Goal: Task Accomplishment & Management: Complete application form

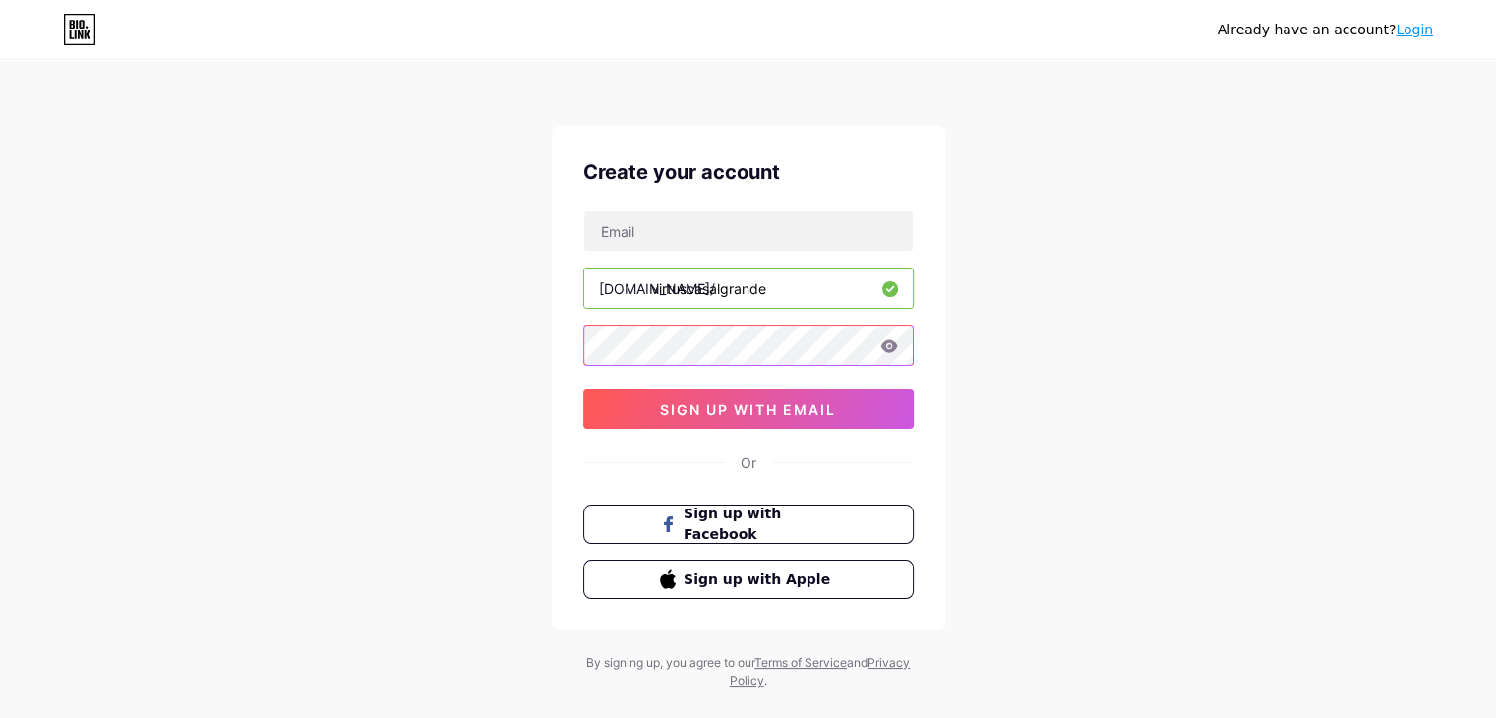
click at [446, 316] on div "Already have an account? Login Create your account [DOMAIN_NAME]/ virtuscasalgr…" at bounding box center [748, 376] width 1496 height 752
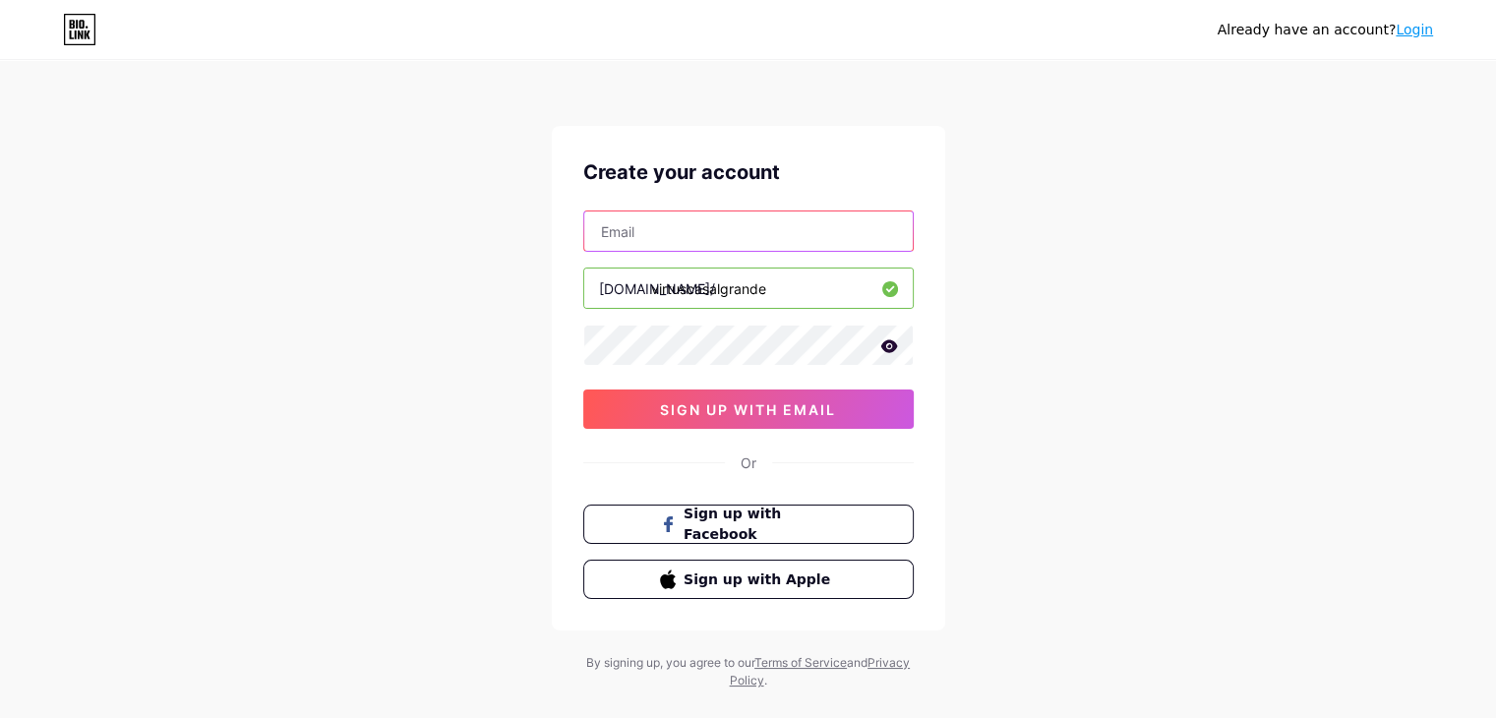
click at [683, 234] on input "text" at bounding box center [748, 230] width 328 height 39
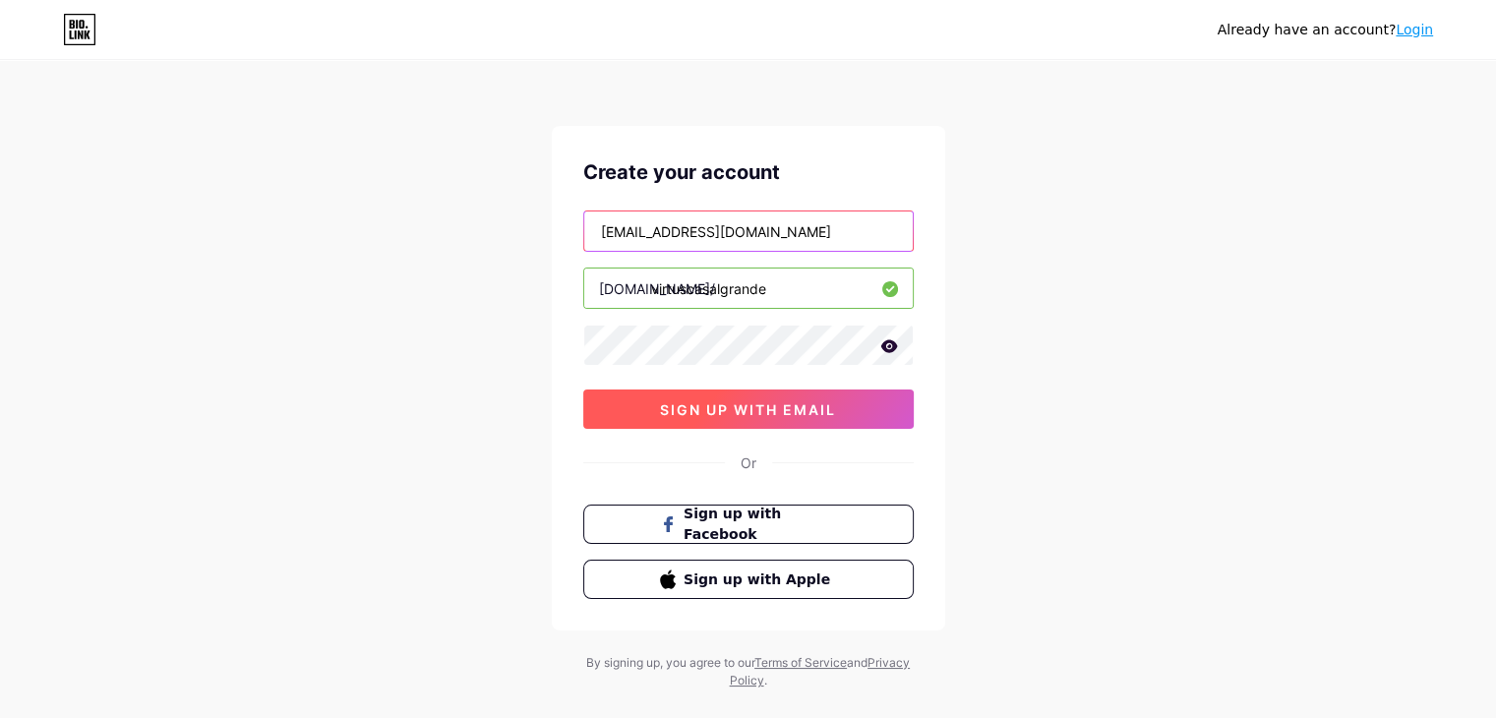
type input "[EMAIL_ADDRESS][DOMAIN_NAME]"
click at [735, 411] on span "sign up with email" at bounding box center [748, 409] width 176 height 17
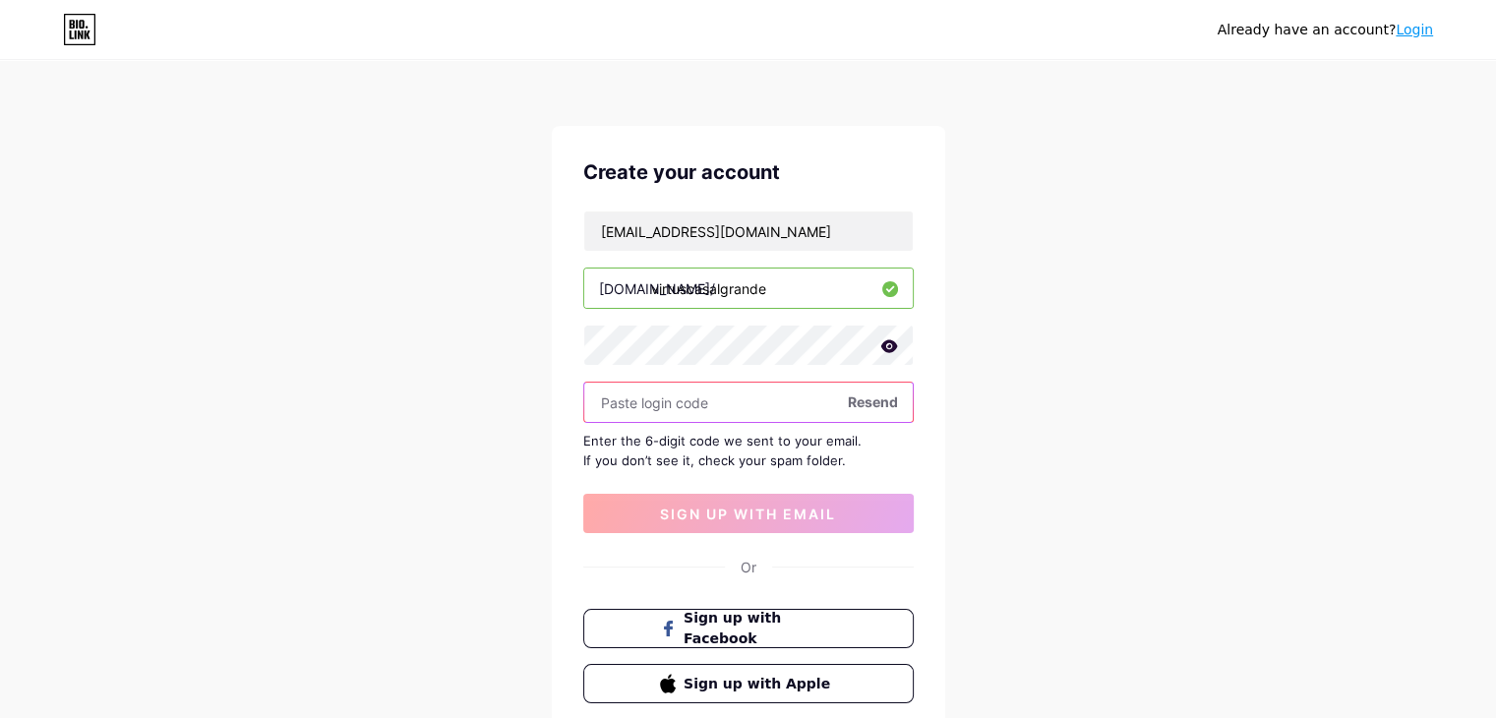
click at [745, 406] on input "text" at bounding box center [748, 402] width 328 height 39
click at [669, 386] on input "text" at bounding box center [748, 402] width 328 height 39
paste input "577017"
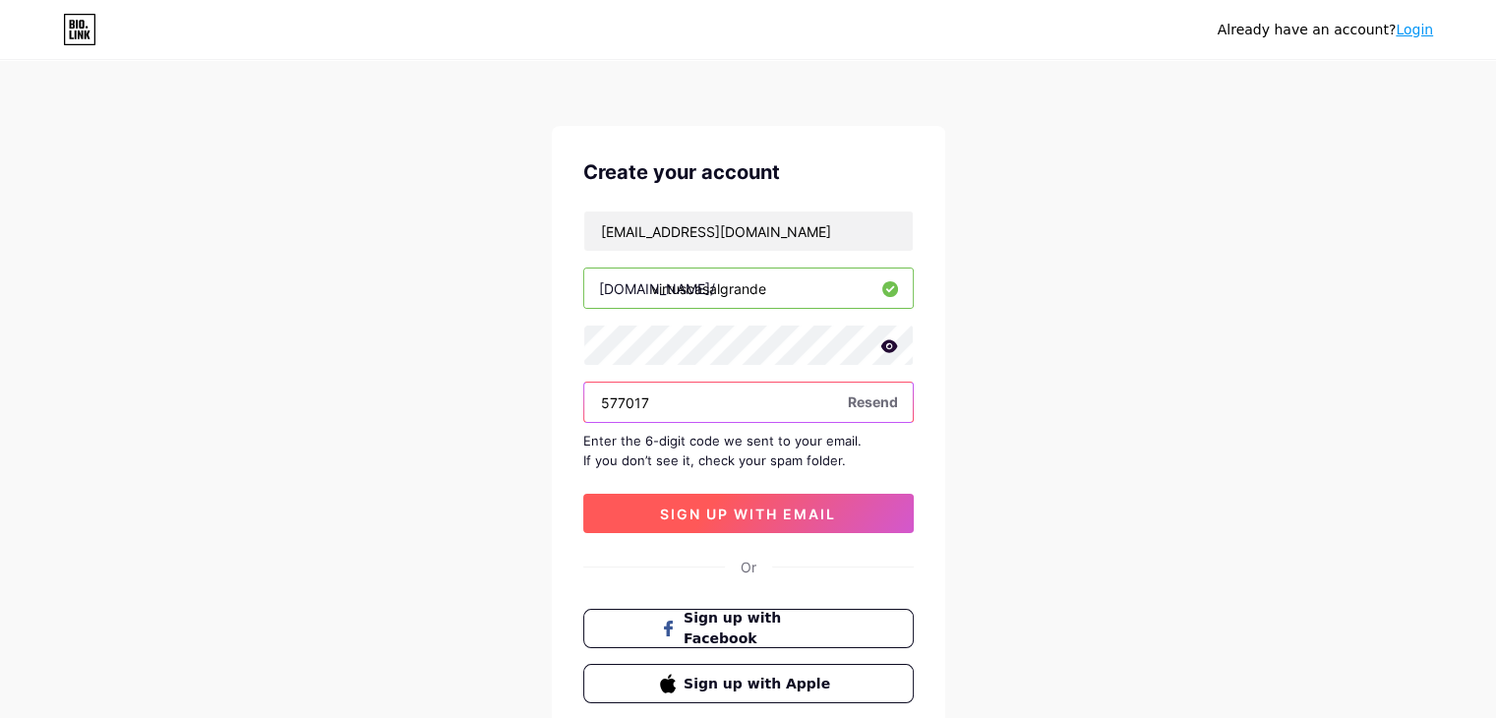
type input "577017"
click at [784, 500] on button "sign up with email" at bounding box center [748, 513] width 330 height 39
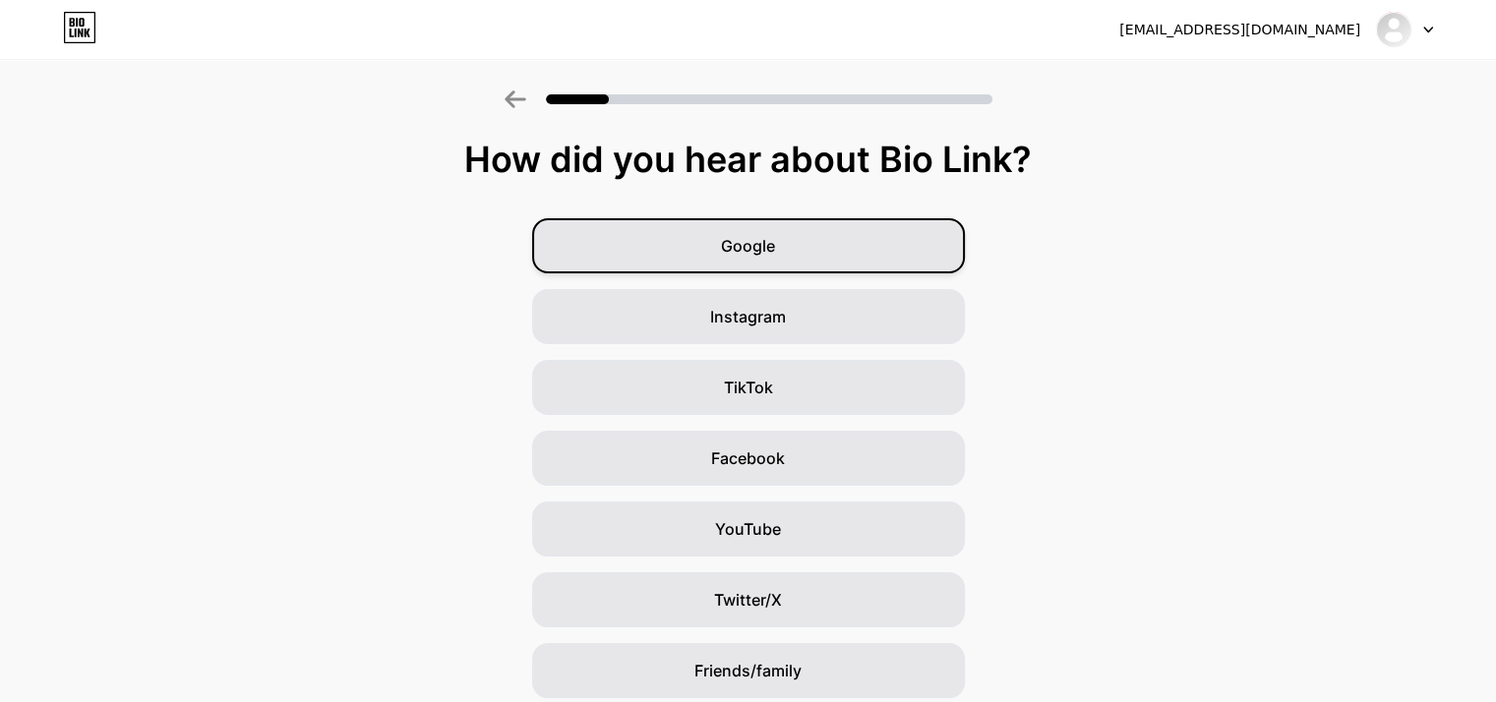
click at [783, 253] on div "Google" at bounding box center [748, 245] width 433 height 55
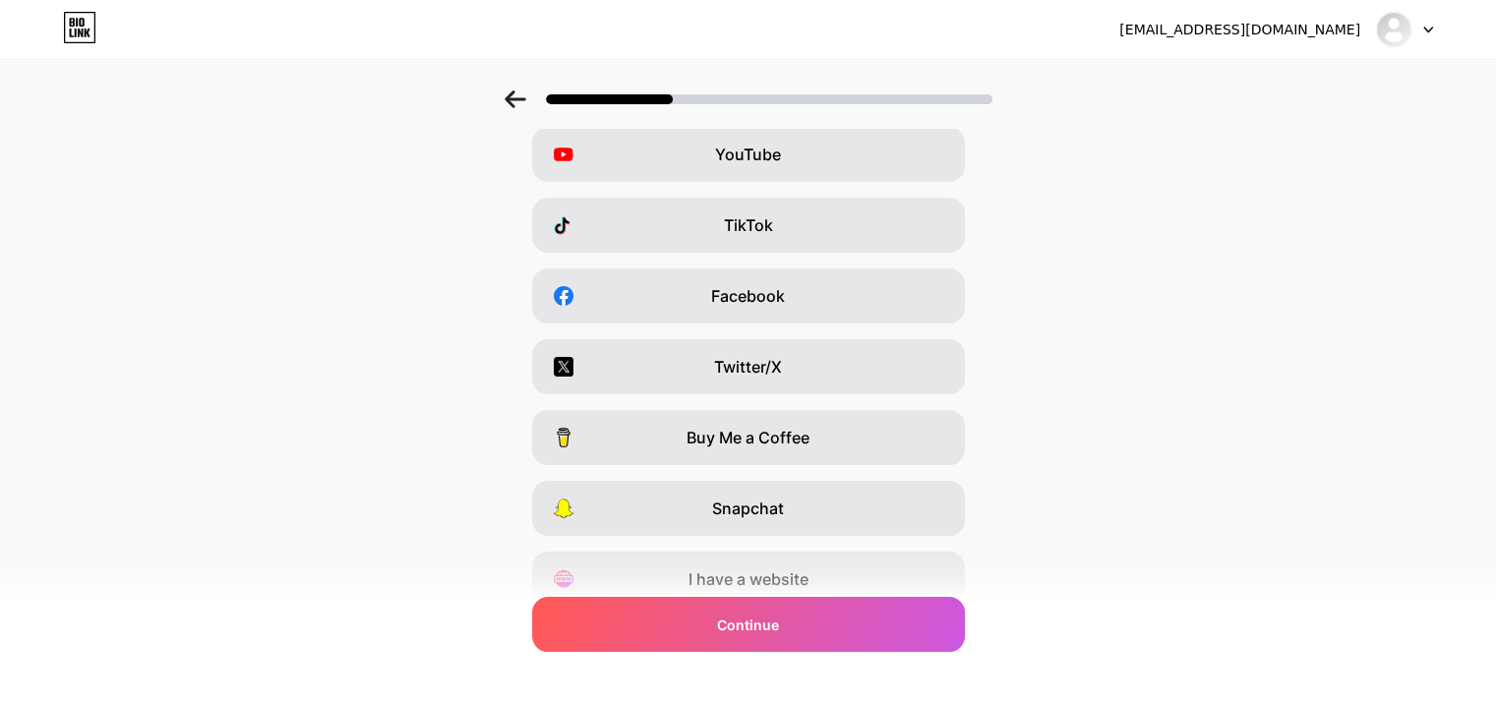
scroll to position [244, 0]
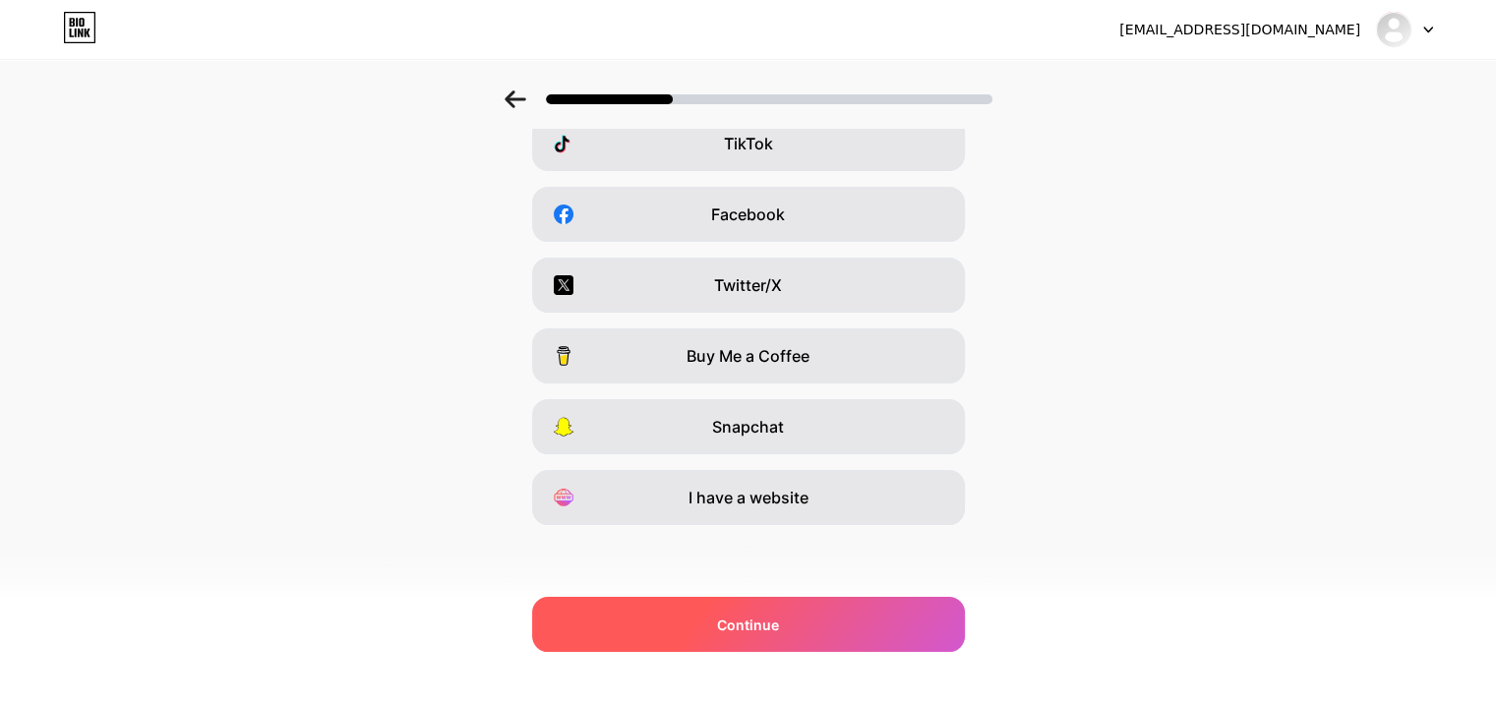
click at [805, 620] on div "Continue" at bounding box center [748, 624] width 433 height 55
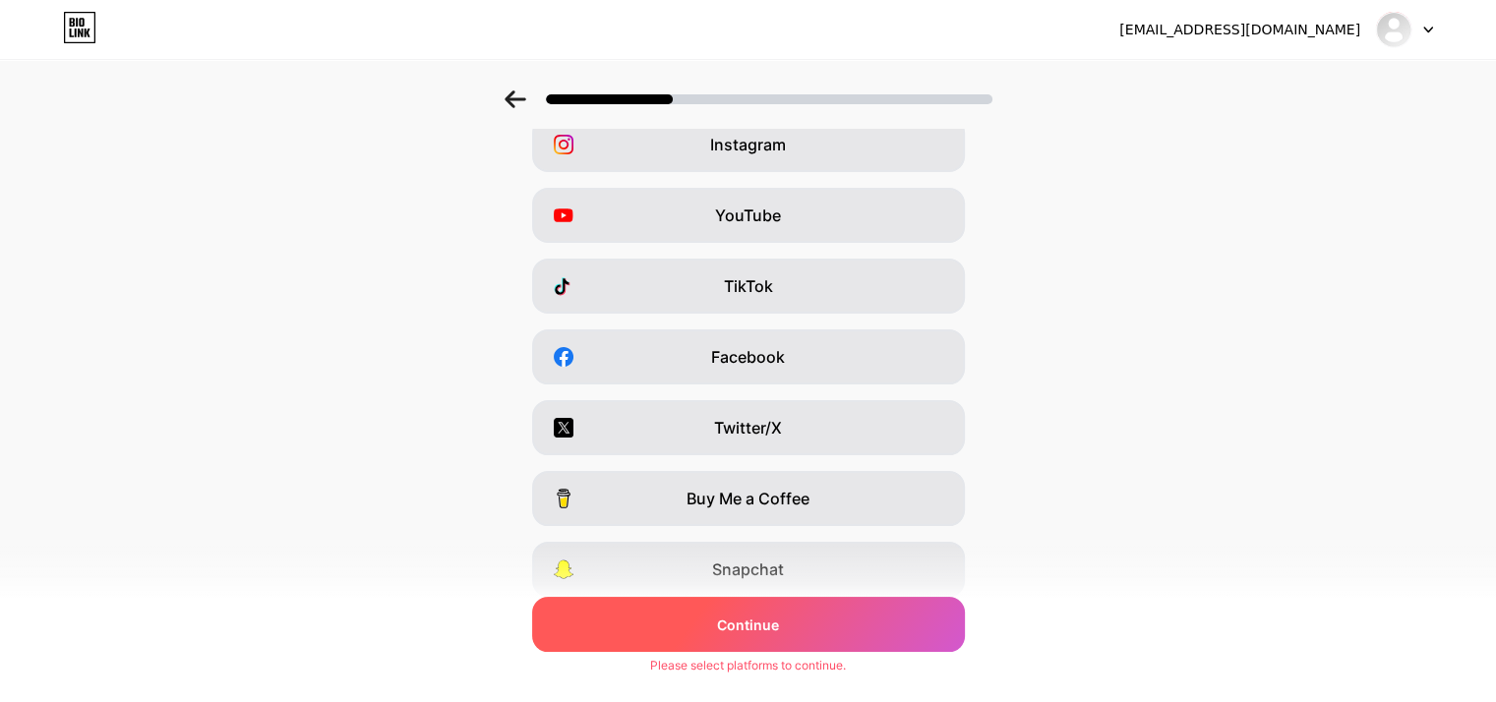
scroll to position [0, 0]
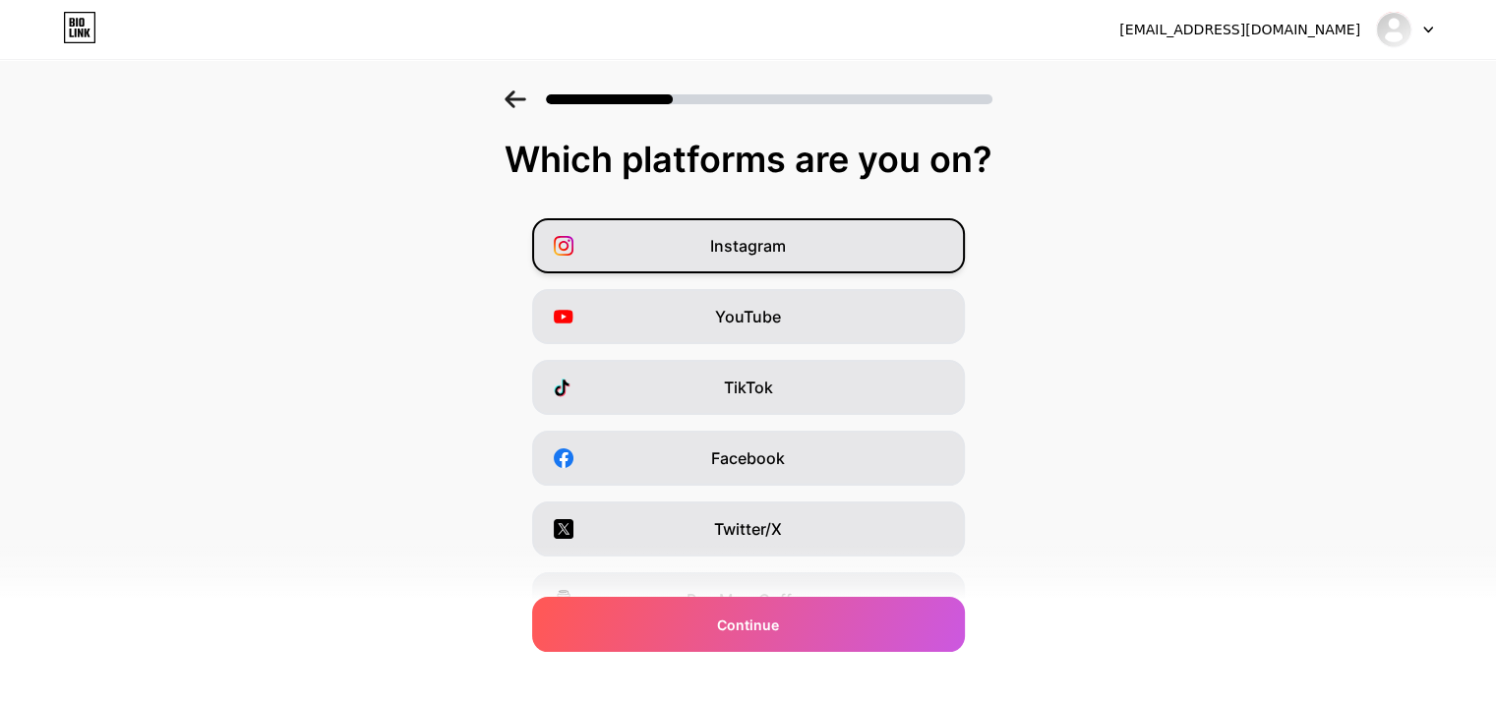
click at [805, 253] on div "Instagram" at bounding box center [748, 245] width 433 height 55
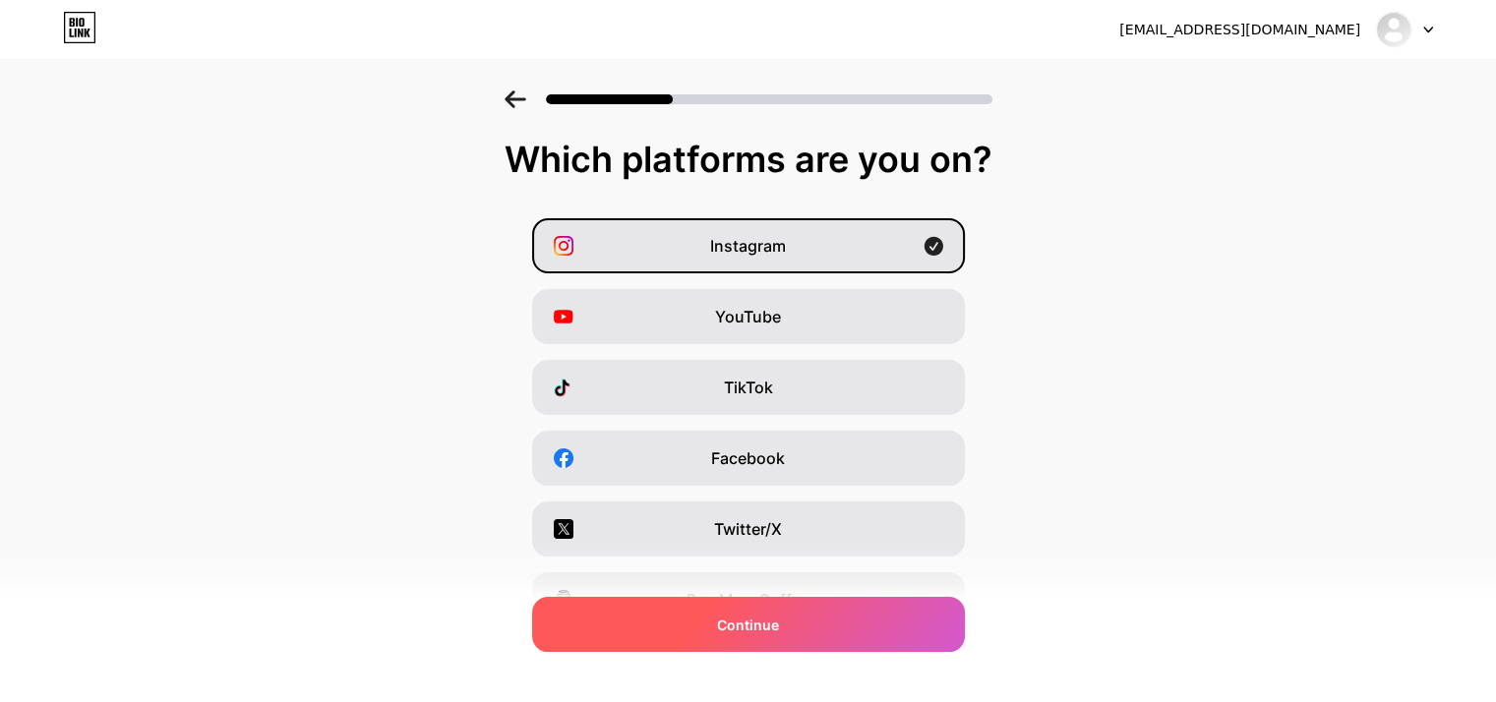
click at [764, 624] on span "Continue" at bounding box center [748, 625] width 62 height 21
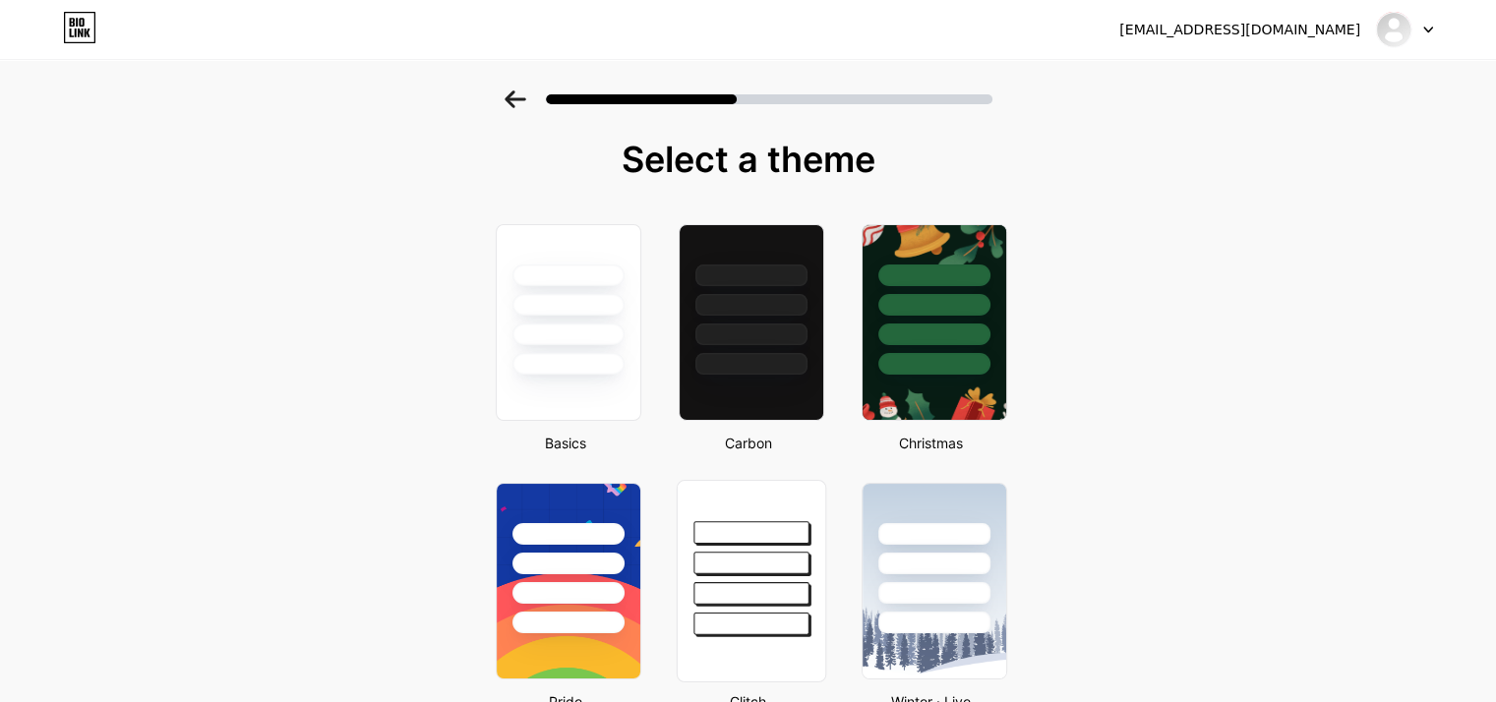
scroll to position [98, 0]
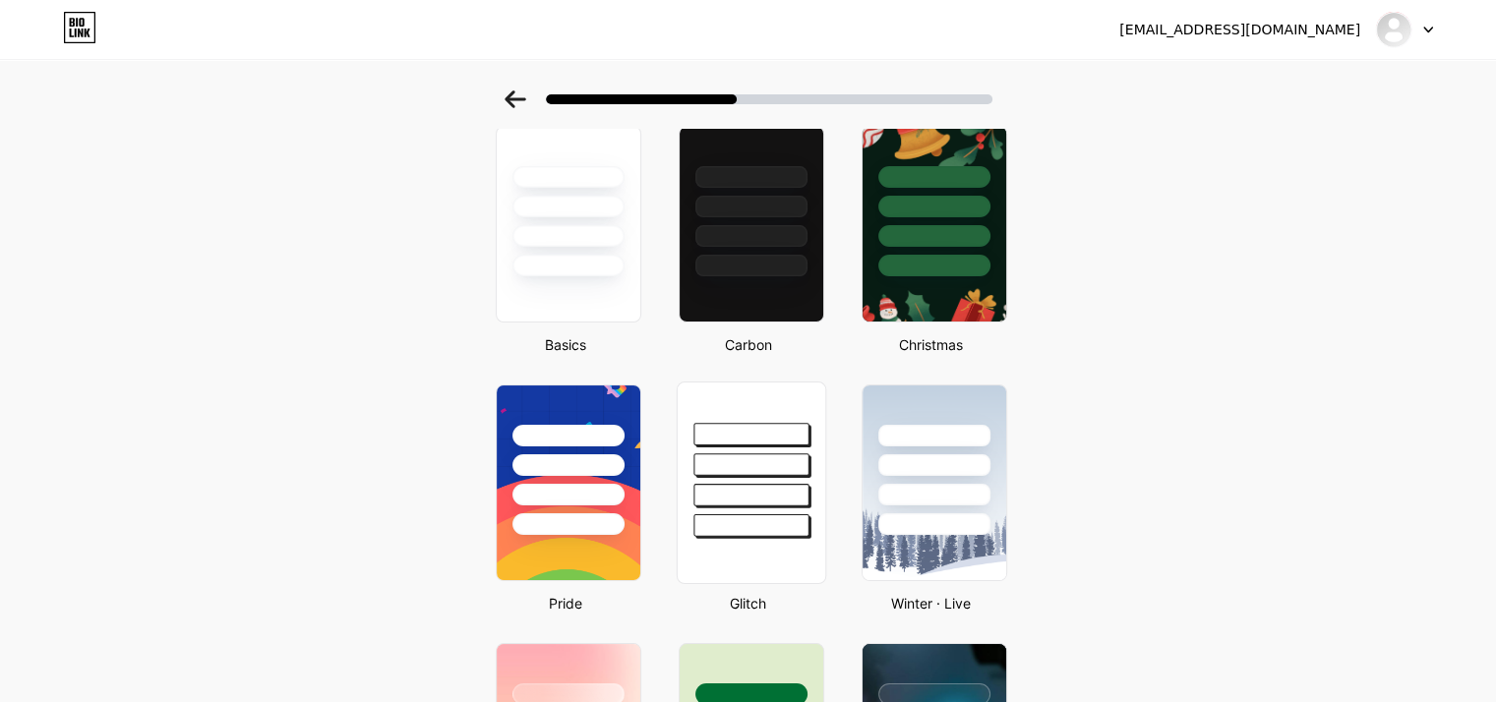
click at [741, 519] on div at bounding box center [750, 525] width 115 height 23
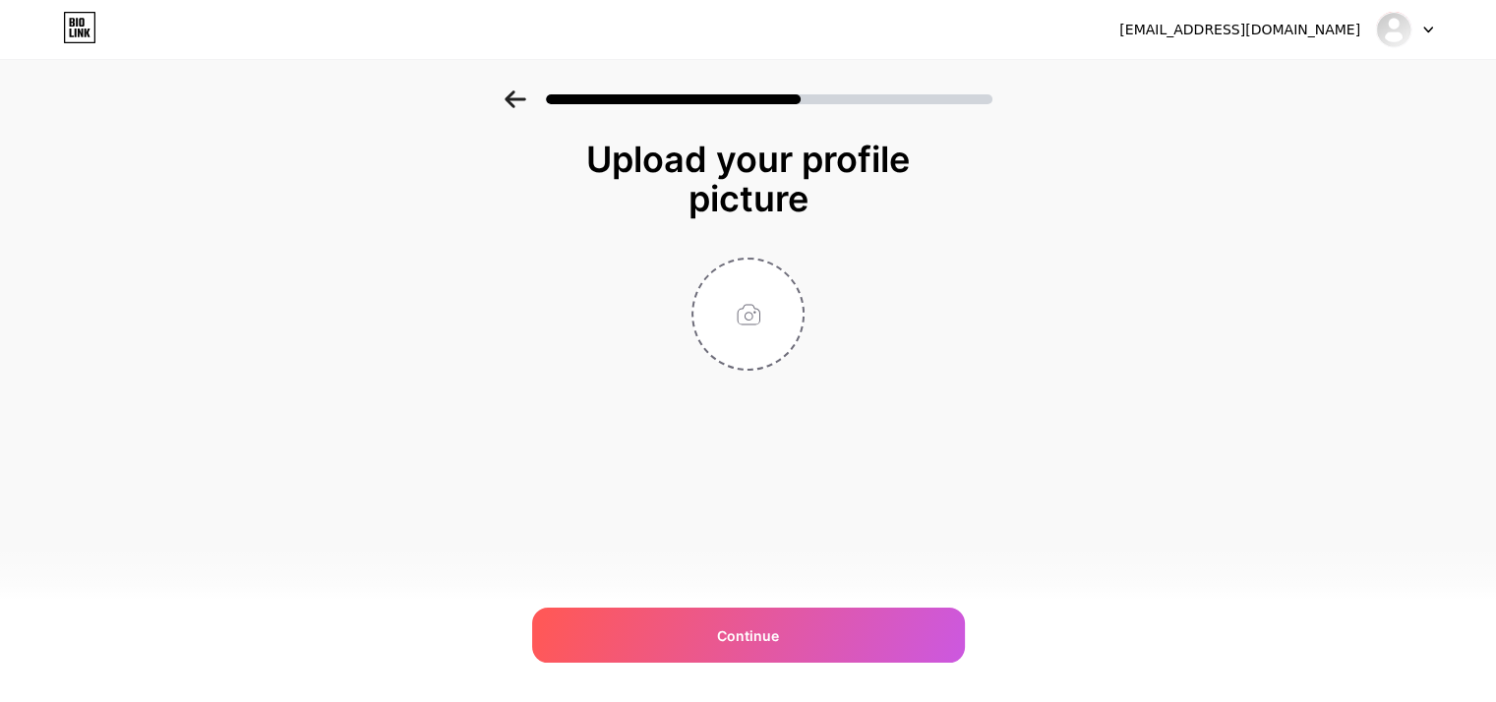
scroll to position [0, 0]
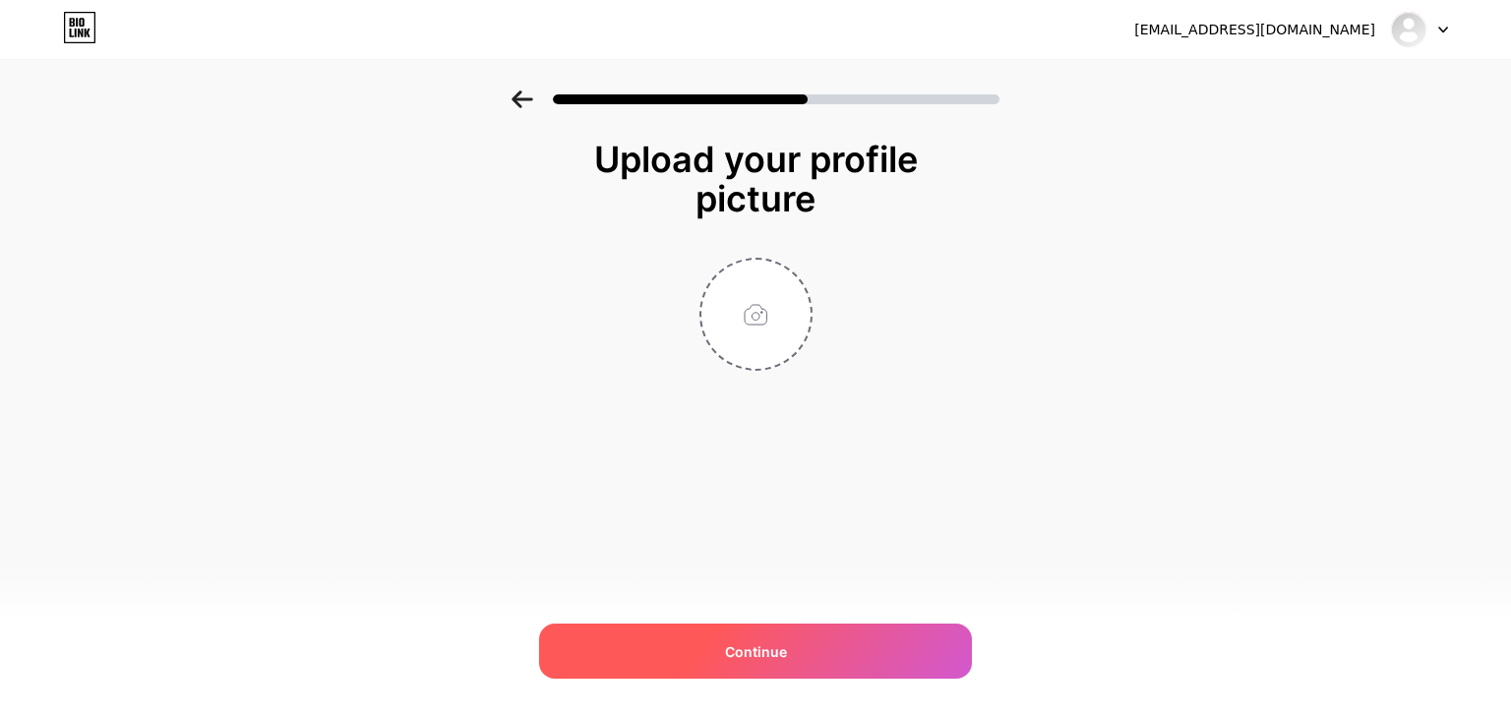
click at [765, 649] on span "Continue" at bounding box center [756, 651] width 62 height 21
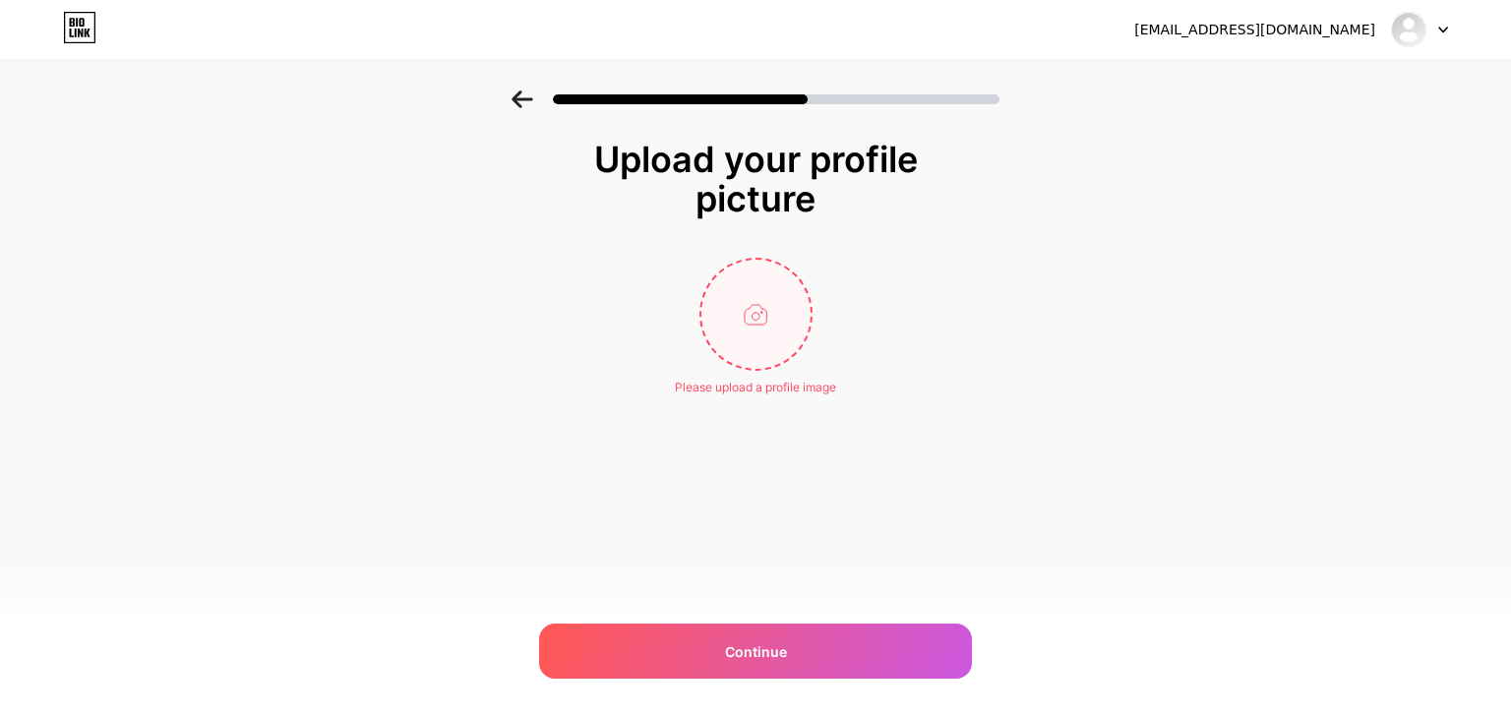
click at [763, 270] on input "file" at bounding box center [755, 314] width 109 height 109
type input "C:\fakepath\Logo_Virtus_White.png"
click at [790, 274] on circle at bounding box center [801, 273] width 22 height 22
click at [747, 312] on input "file" at bounding box center [755, 314] width 109 height 109
type input "C:\fakepath\NewLogo.png"
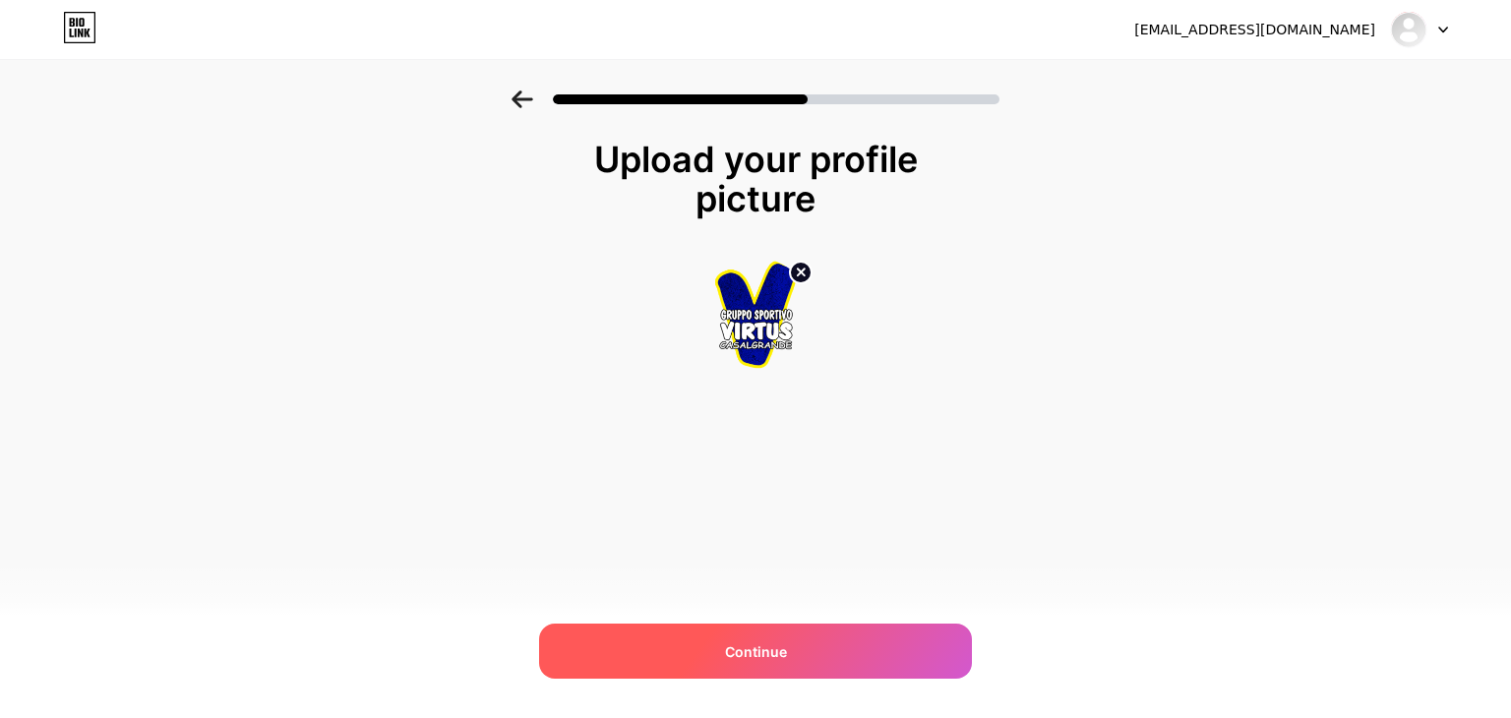
click at [830, 658] on div "Continue" at bounding box center [755, 651] width 433 height 55
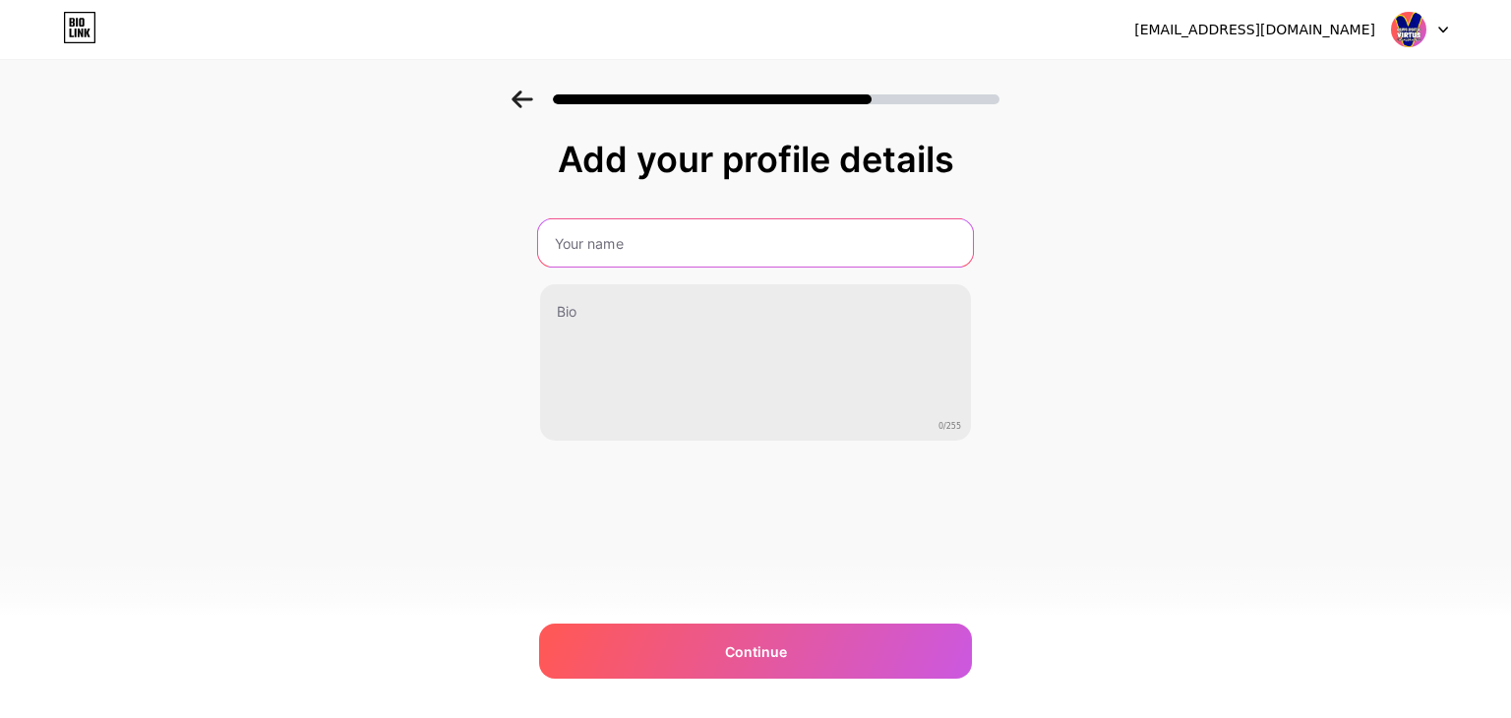
click at [763, 230] on input "text" at bounding box center [755, 242] width 435 height 47
type input "v"
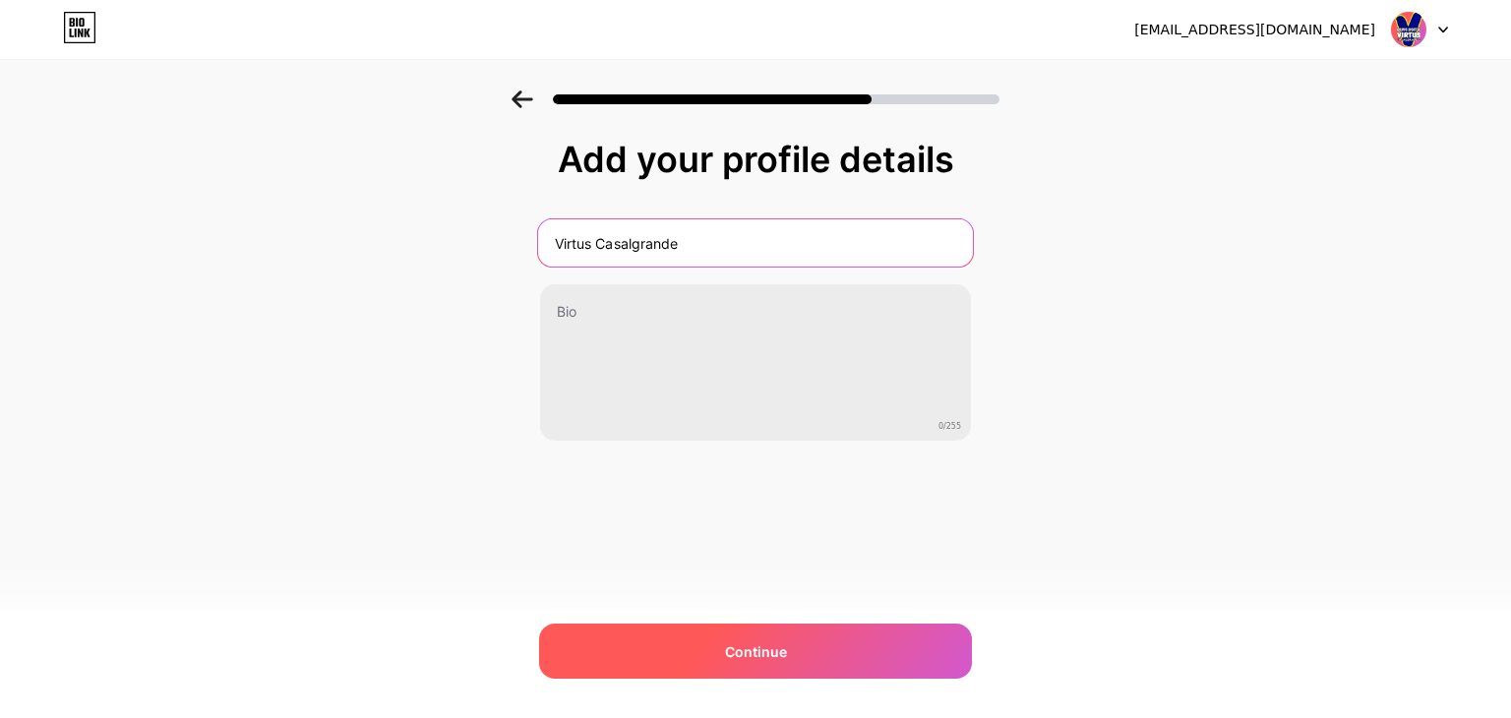
type input "Virtus Casalgrande"
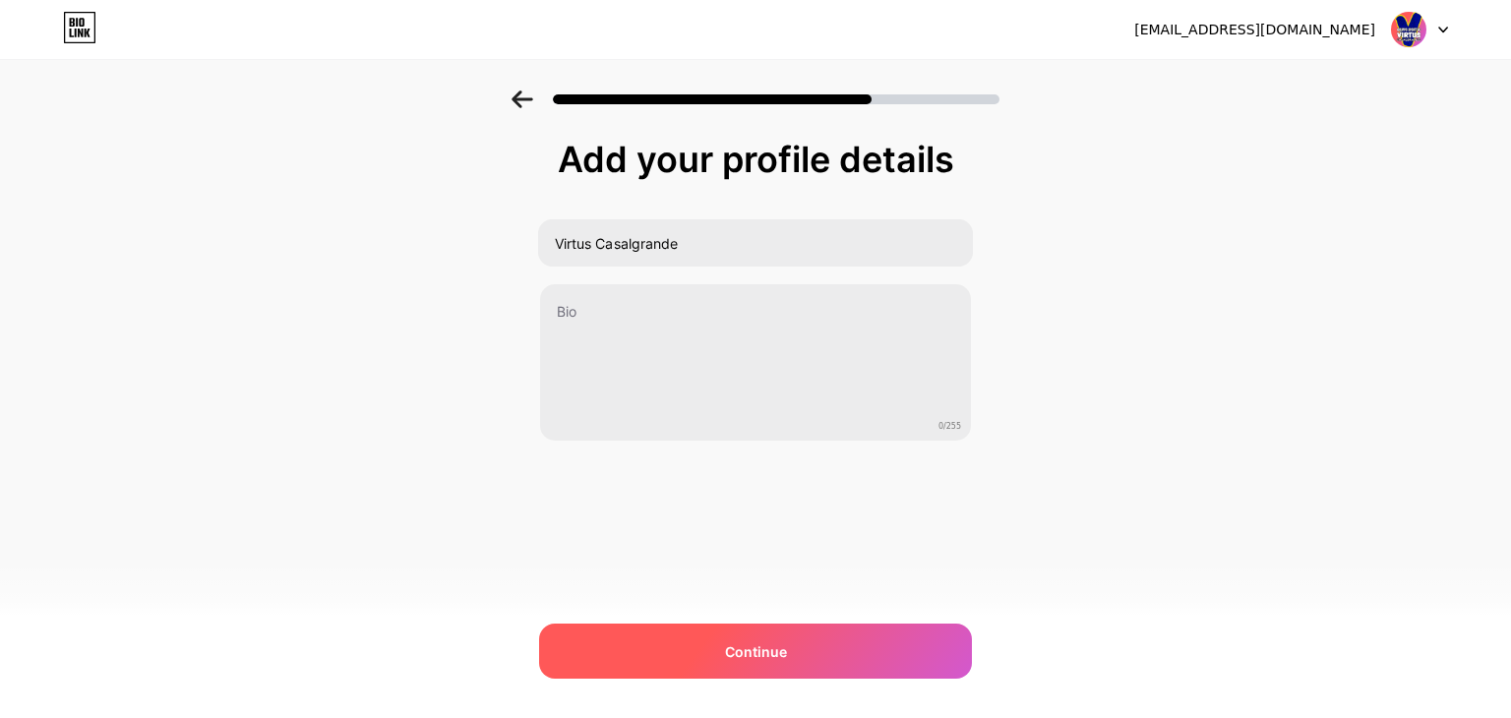
click at [755, 674] on div "Continue" at bounding box center [755, 651] width 433 height 55
click at [760, 656] on span at bounding box center [755, 650] width 30 height 30
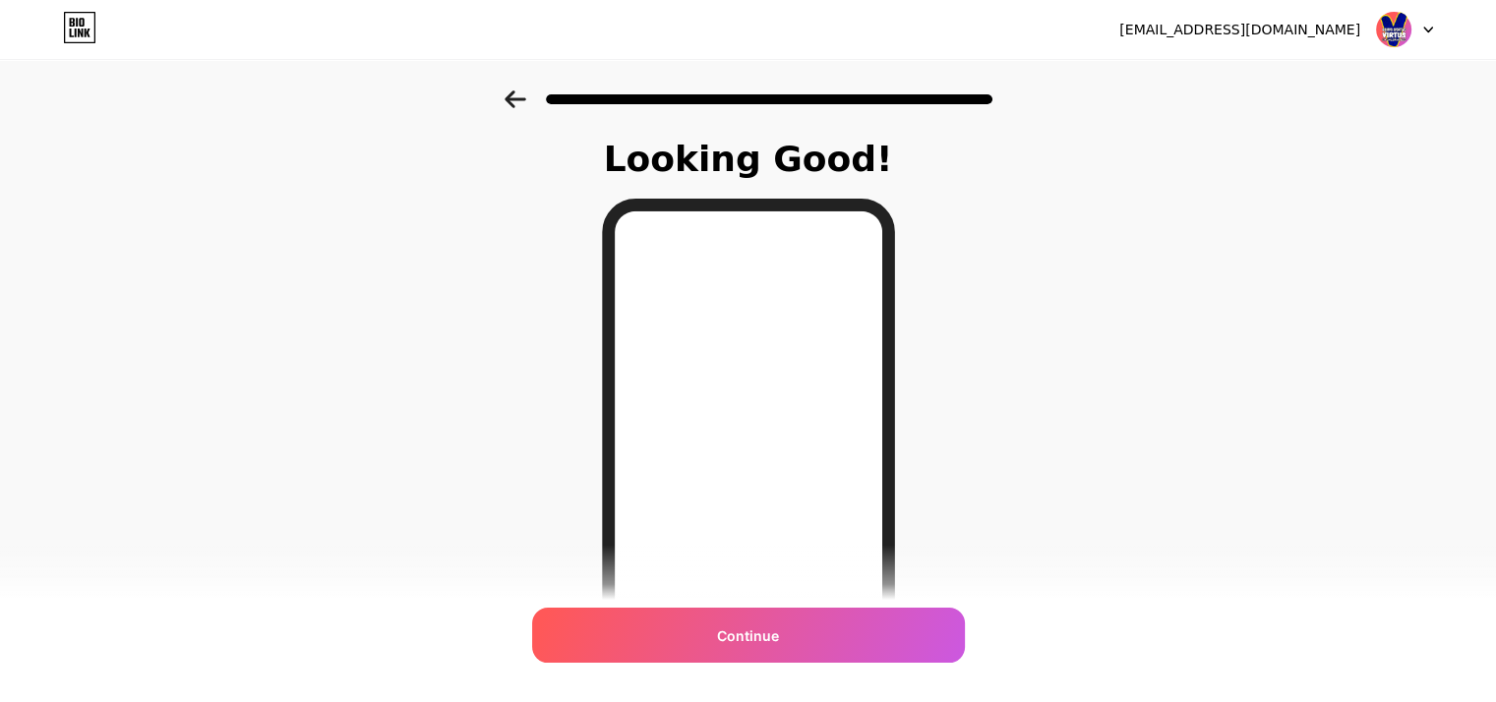
click at [528, 88] on div at bounding box center [748, 93] width 1496 height 69
click at [519, 97] on icon at bounding box center [516, 99] width 22 height 18
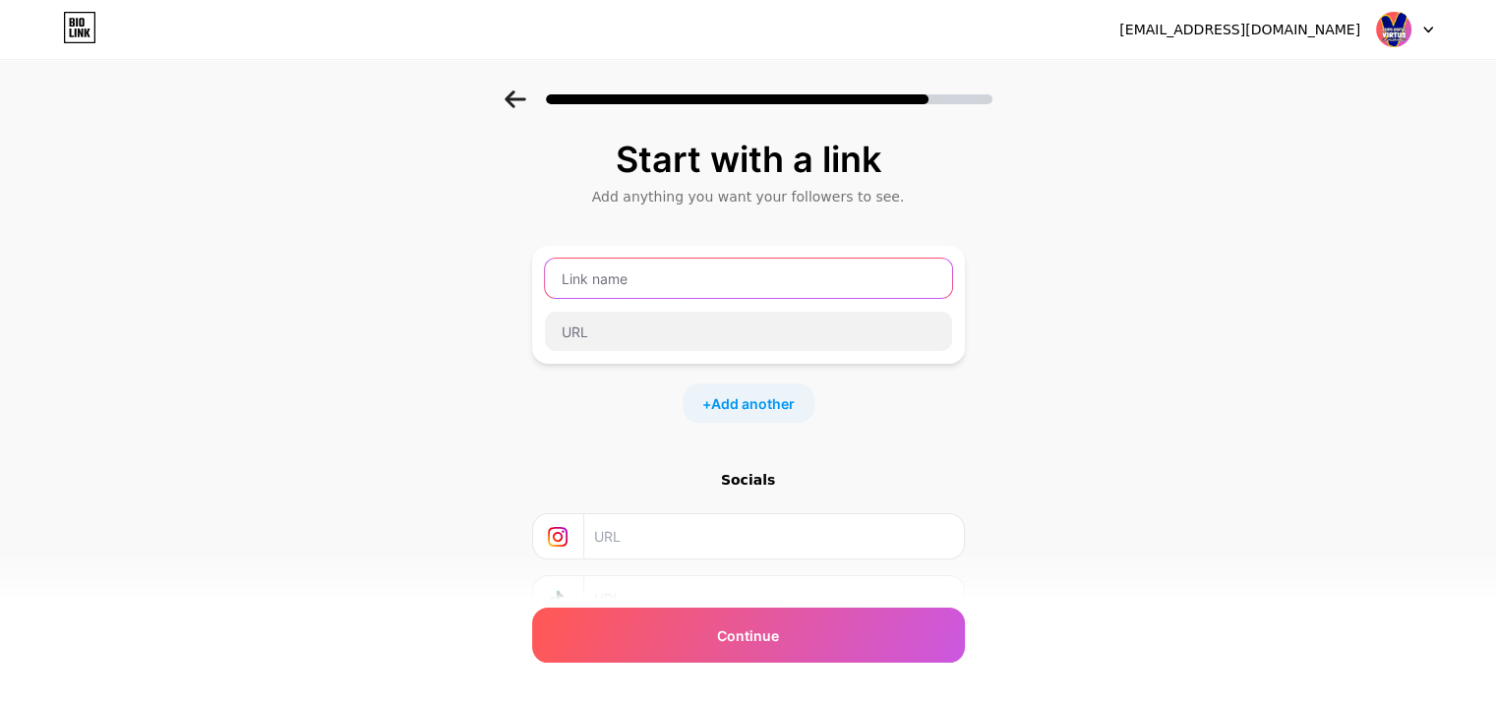
click at [637, 266] on input "text" at bounding box center [748, 278] width 407 height 39
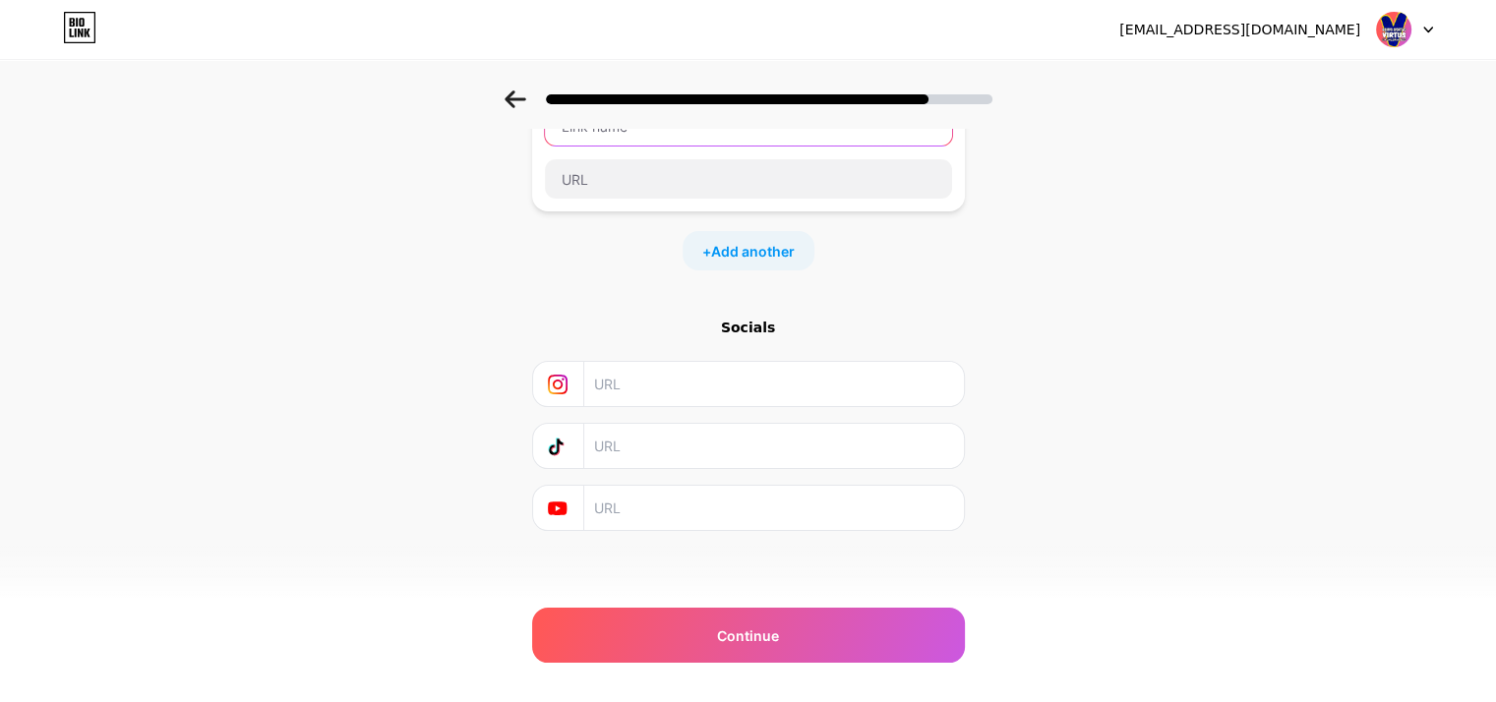
scroll to position [155, 0]
click at [736, 384] on input "text" at bounding box center [772, 381] width 357 height 44
click at [555, 442] on icon at bounding box center [552, 446] width 6 height 10
click at [745, 238] on span "Add another" at bounding box center [753, 248] width 84 height 21
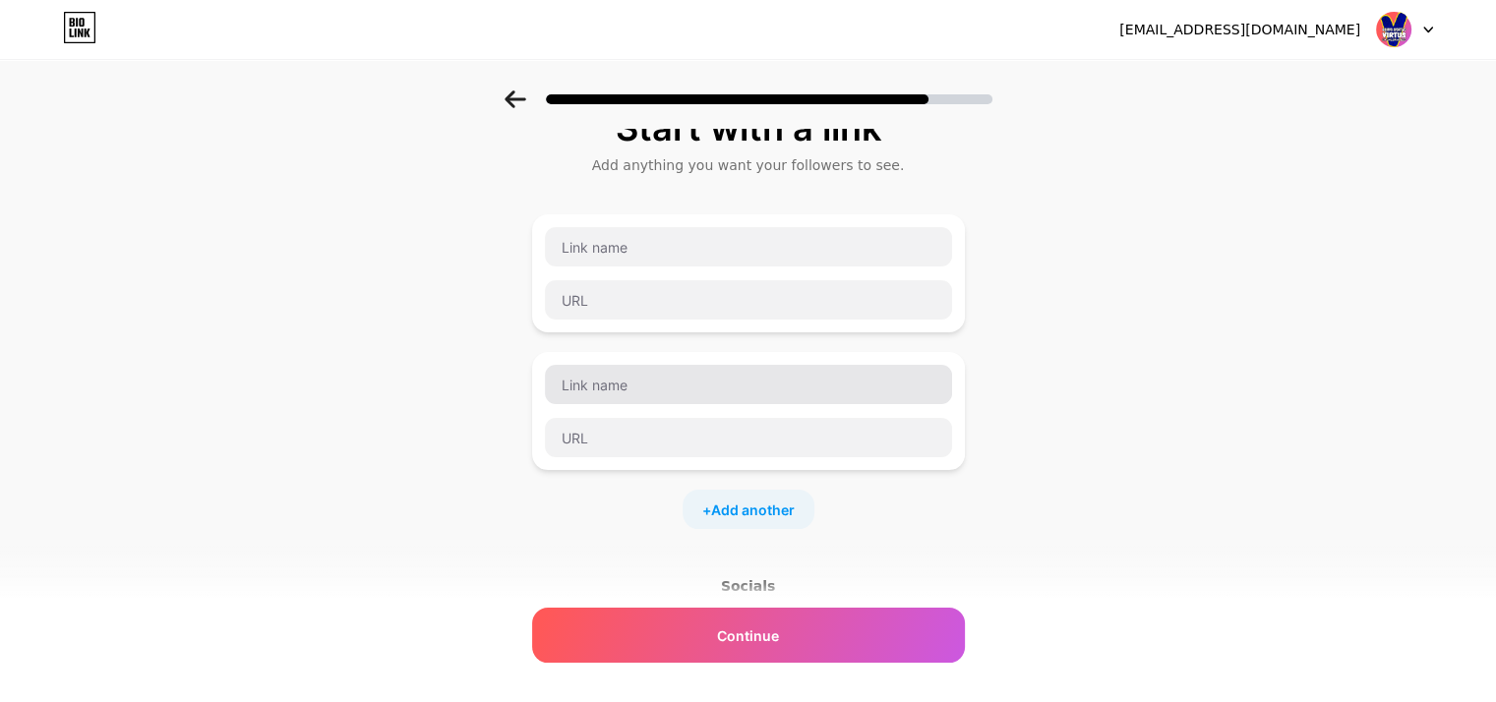
scroll to position [0, 0]
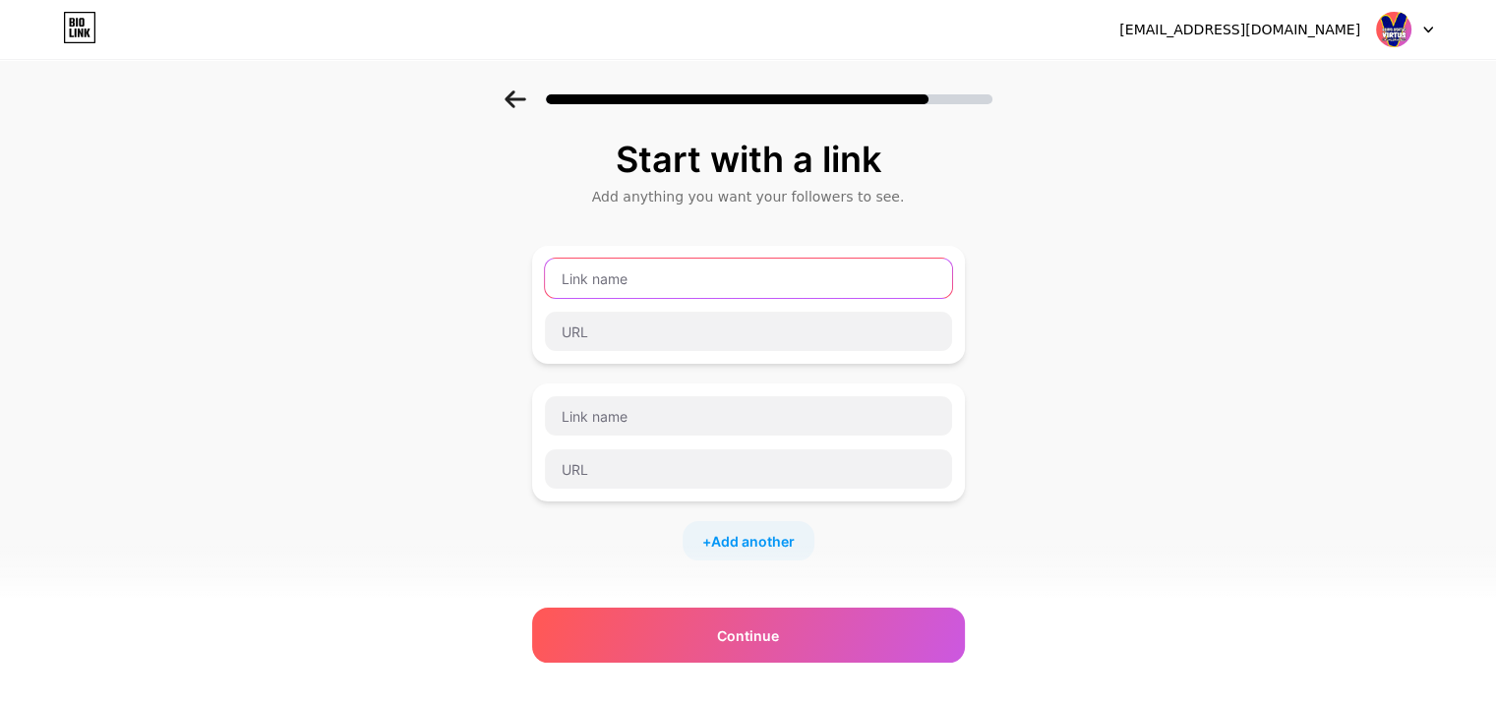
click at [685, 284] on input "text" at bounding box center [748, 278] width 407 height 39
type input "Instagram"
click at [629, 287] on input "Instagram" at bounding box center [748, 278] width 407 height 39
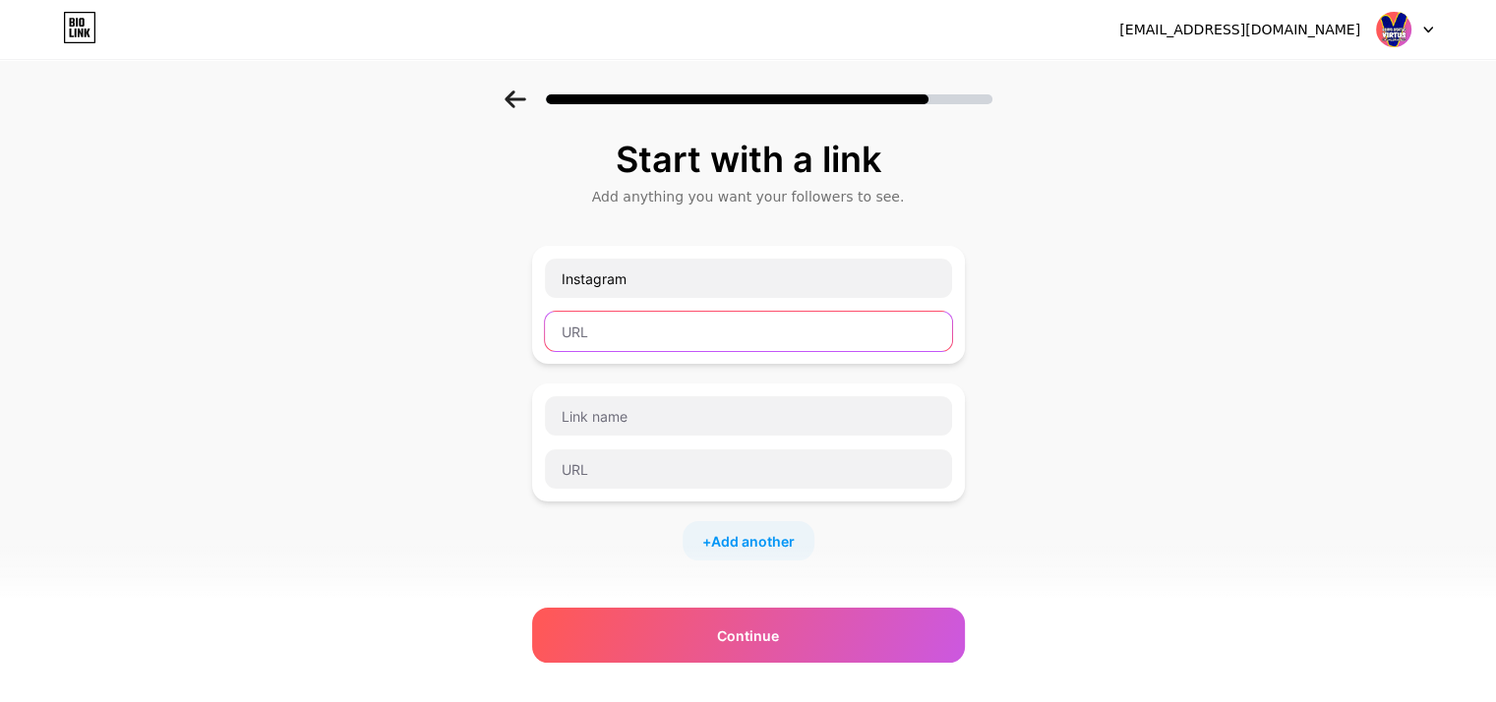
click at [636, 328] on input "text" at bounding box center [748, 331] width 407 height 39
paste input "[URL][DOMAIN_NAME]"
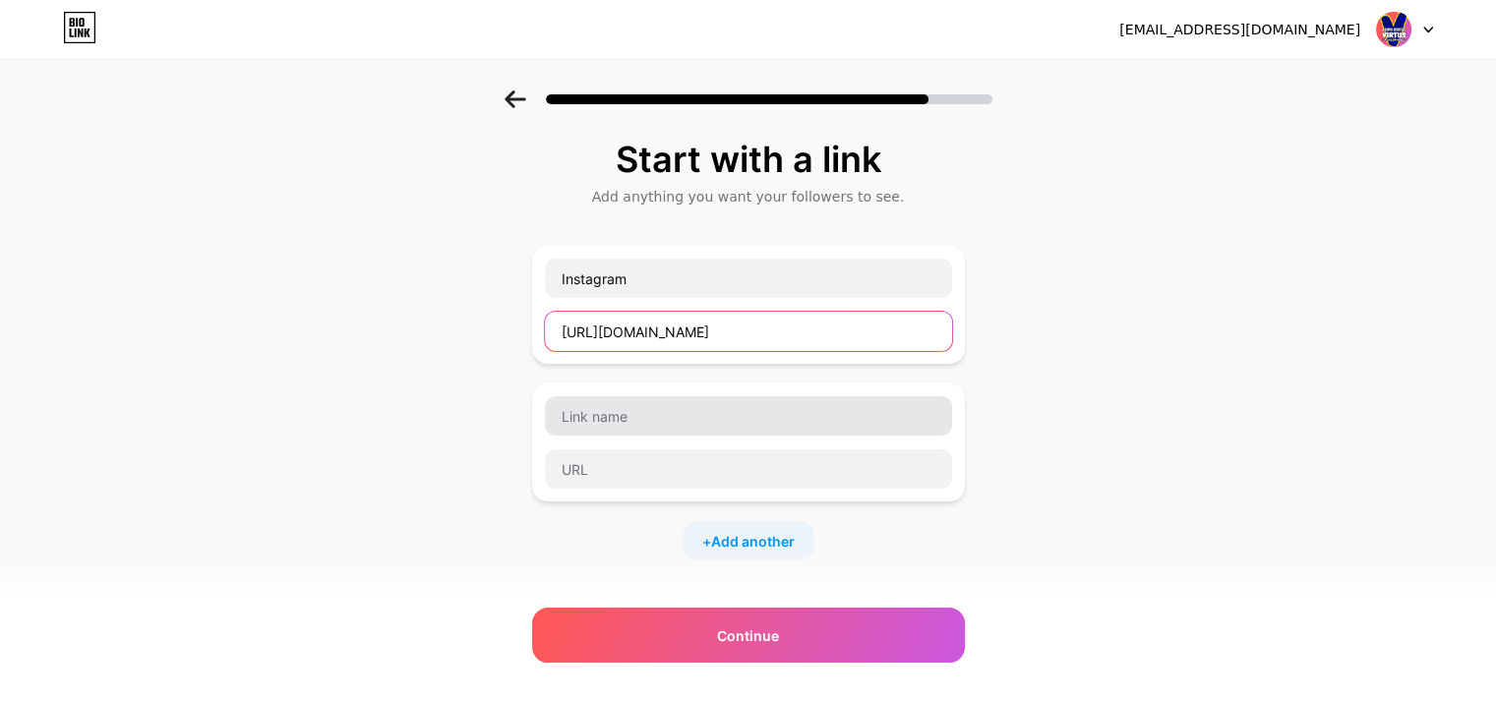
type input "[URL][DOMAIN_NAME]"
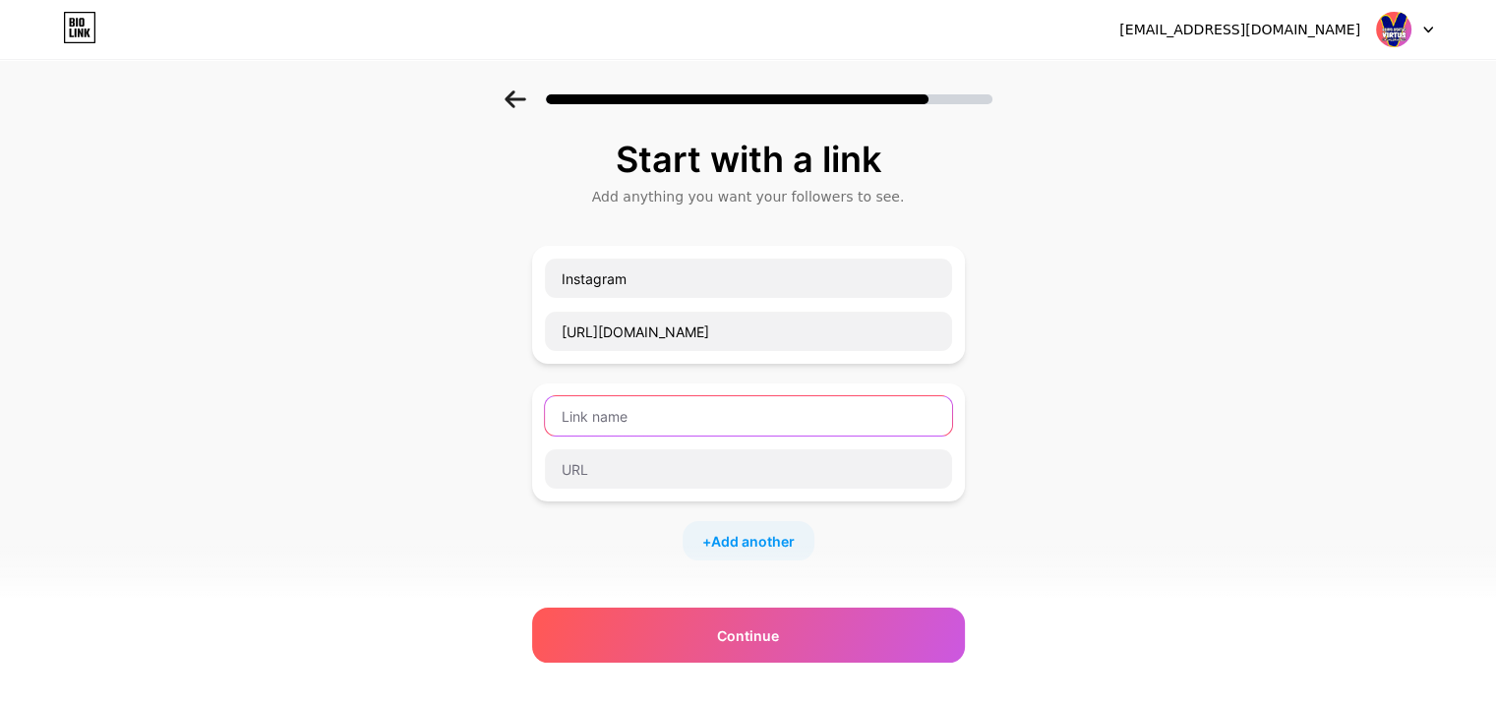
click at [676, 398] on input "text" at bounding box center [748, 415] width 407 height 39
type input "Facebook"
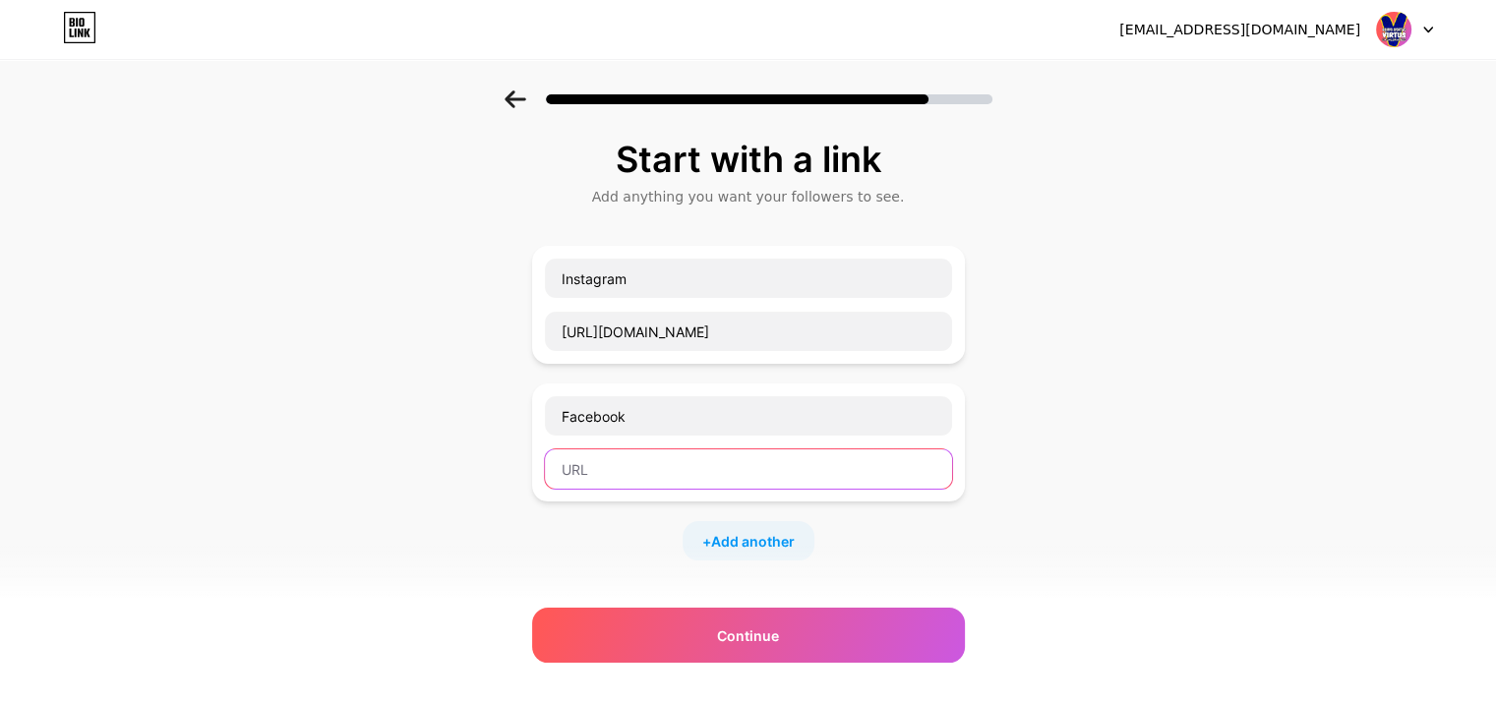
click at [671, 472] on input "text" at bounding box center [748, 468] width 407 height 39
paste input "[URL][DOMAIN_NAME]"
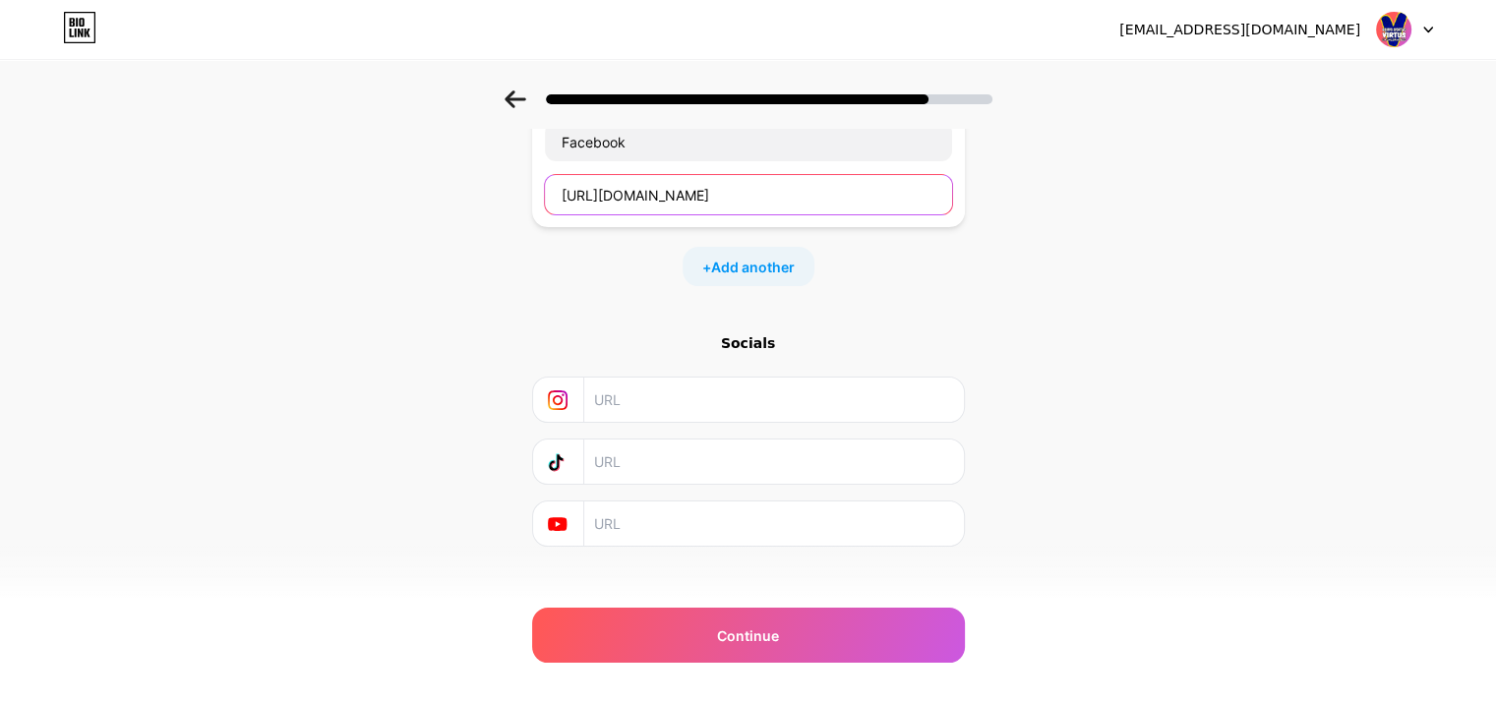
scroll to position [292, 0]
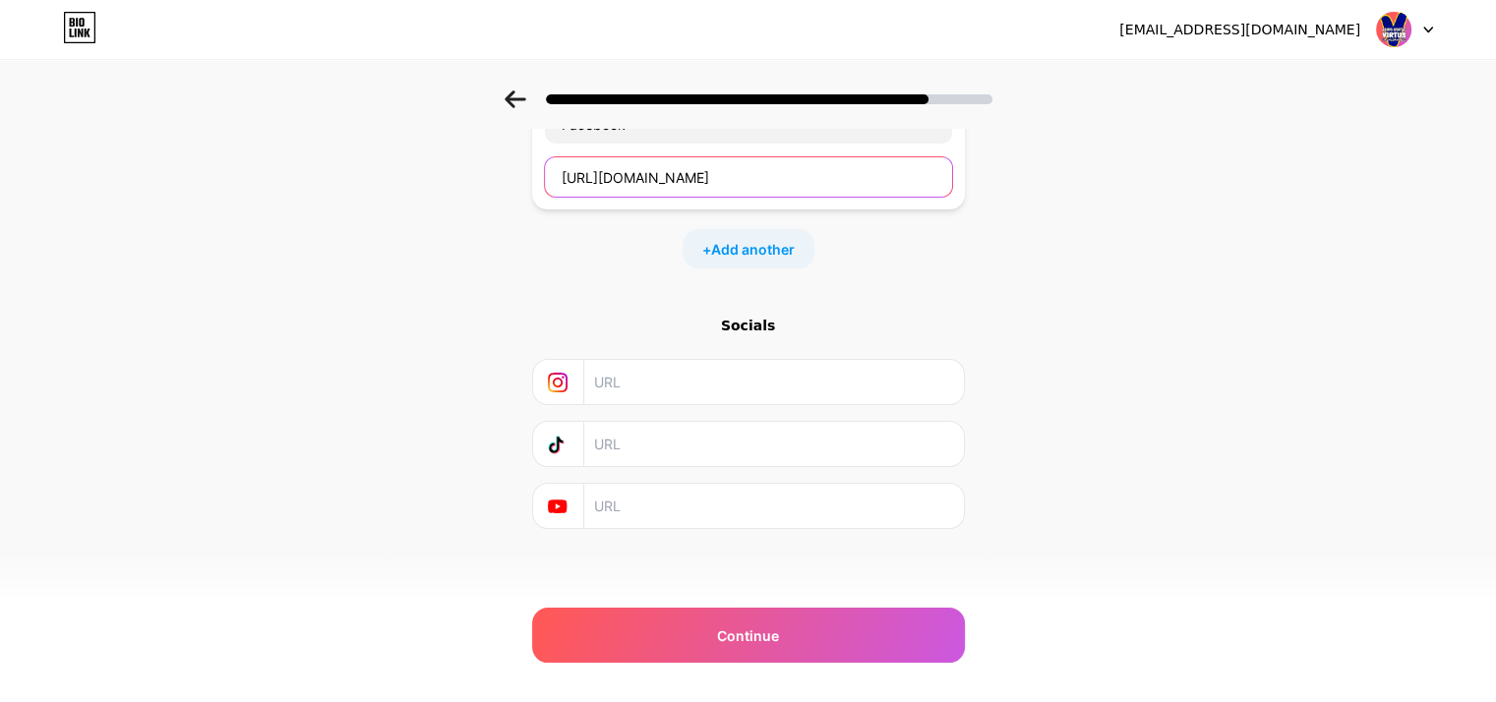
type input "[URL][DOMAIN_NAME]"
click at [771, 257] on span "Add another" at bounding box center [753, 249] width 84 height 21
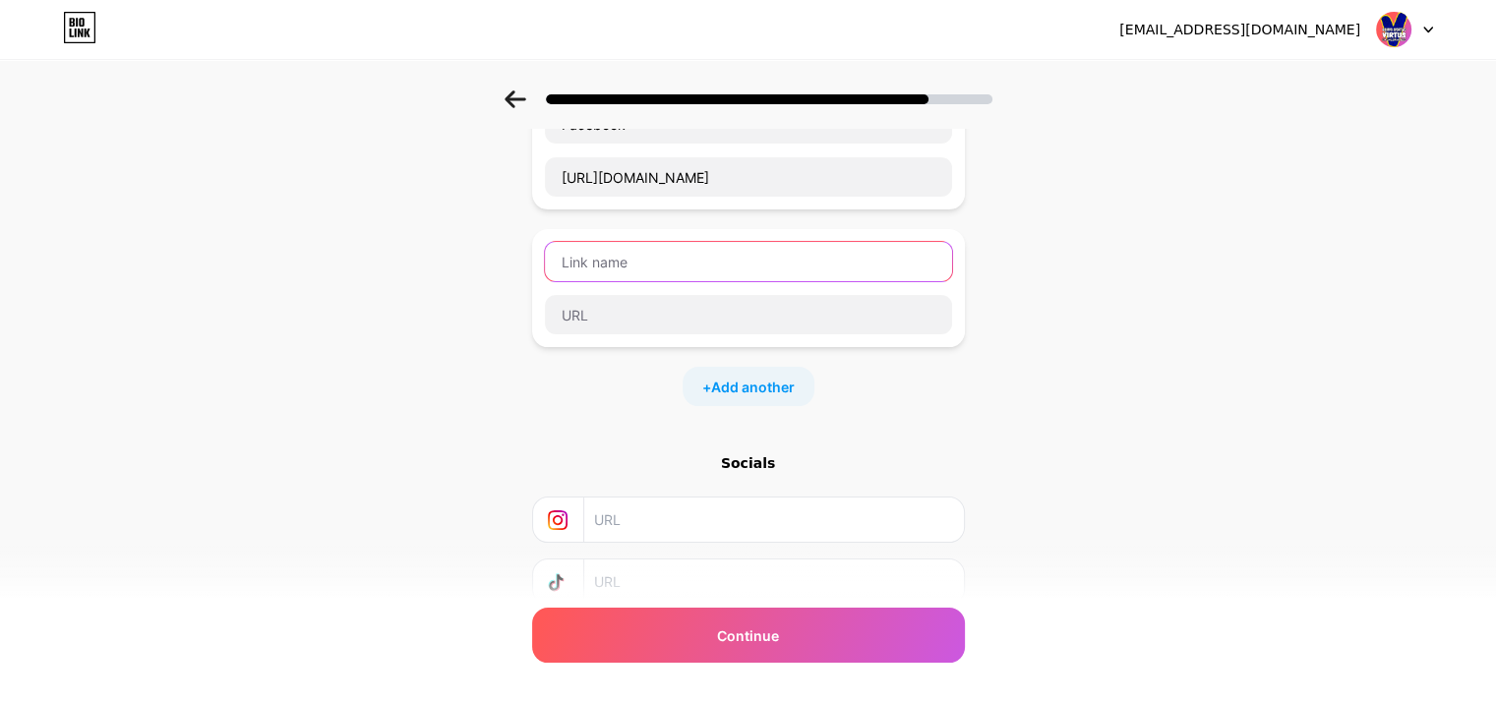
click at [656, 250] on input "text" at bounding box center [748, 261] width 407 height 39
type input "Website"
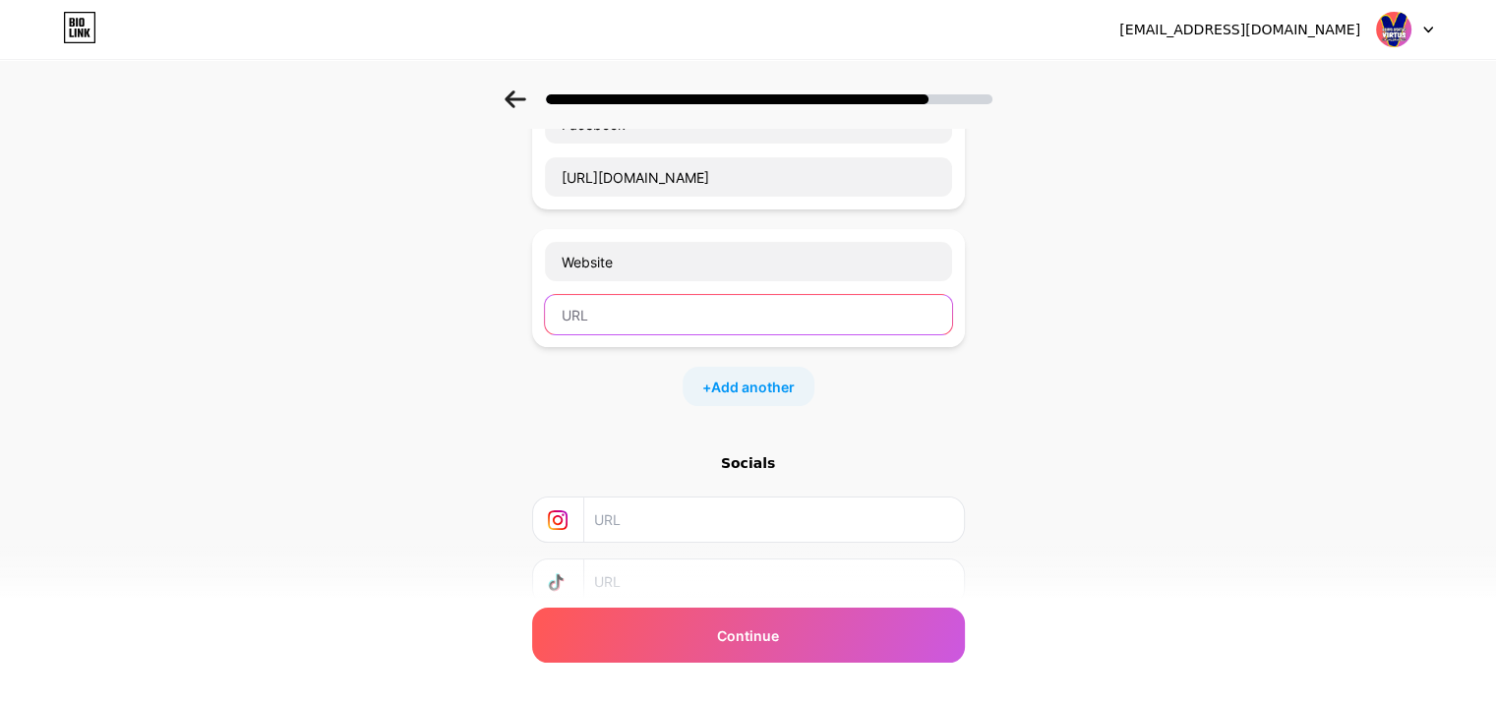
click at [647, 319] on input "text" at bounding box center [748, 314] width 407 height 39
paste input "[URL][DOMAIN_NAME]"
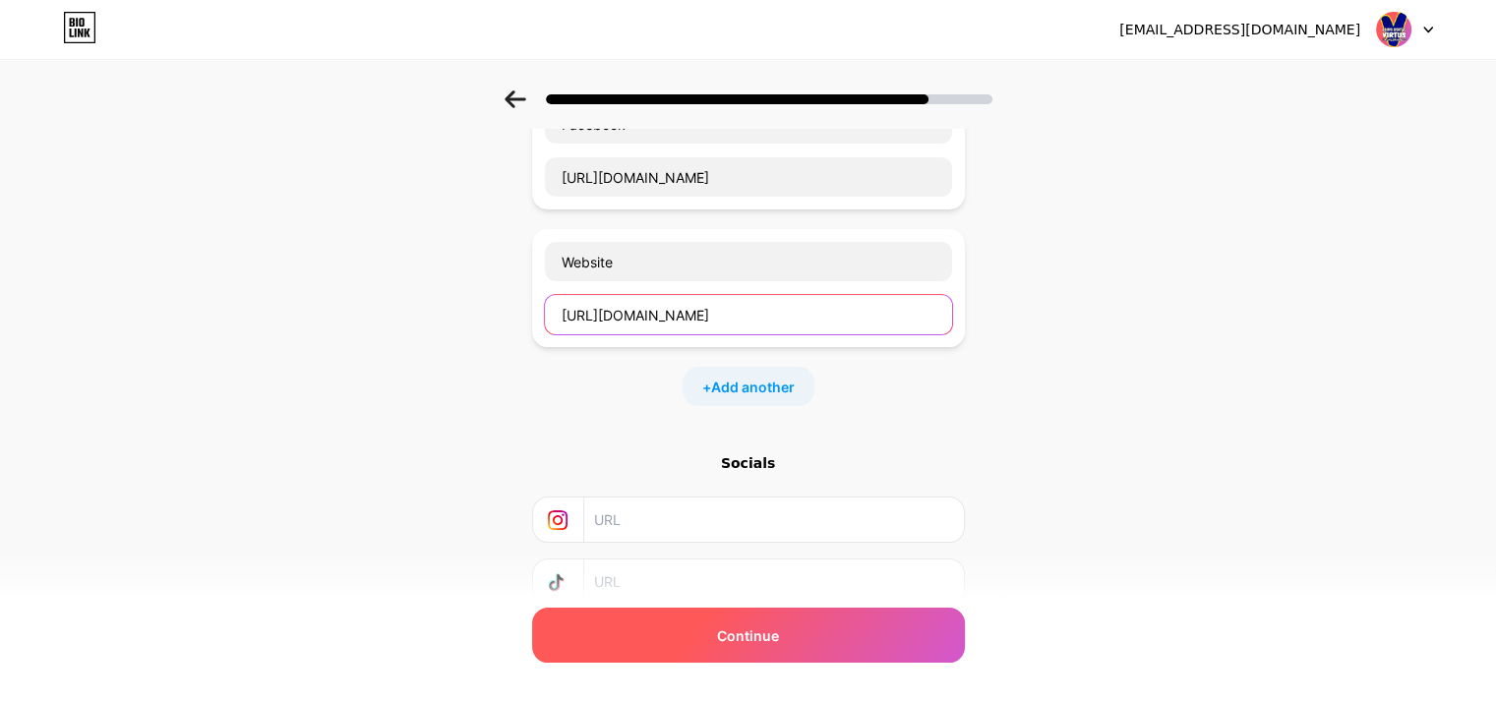
type input "[URL][DOMAIN_NAME]"
click at [760, 620] on div "Continue" at bounding box center [748, 635] width 433 height 55
click at [869, 629] on div "Continue" at bounding box center [748, 635] width 433 height 55
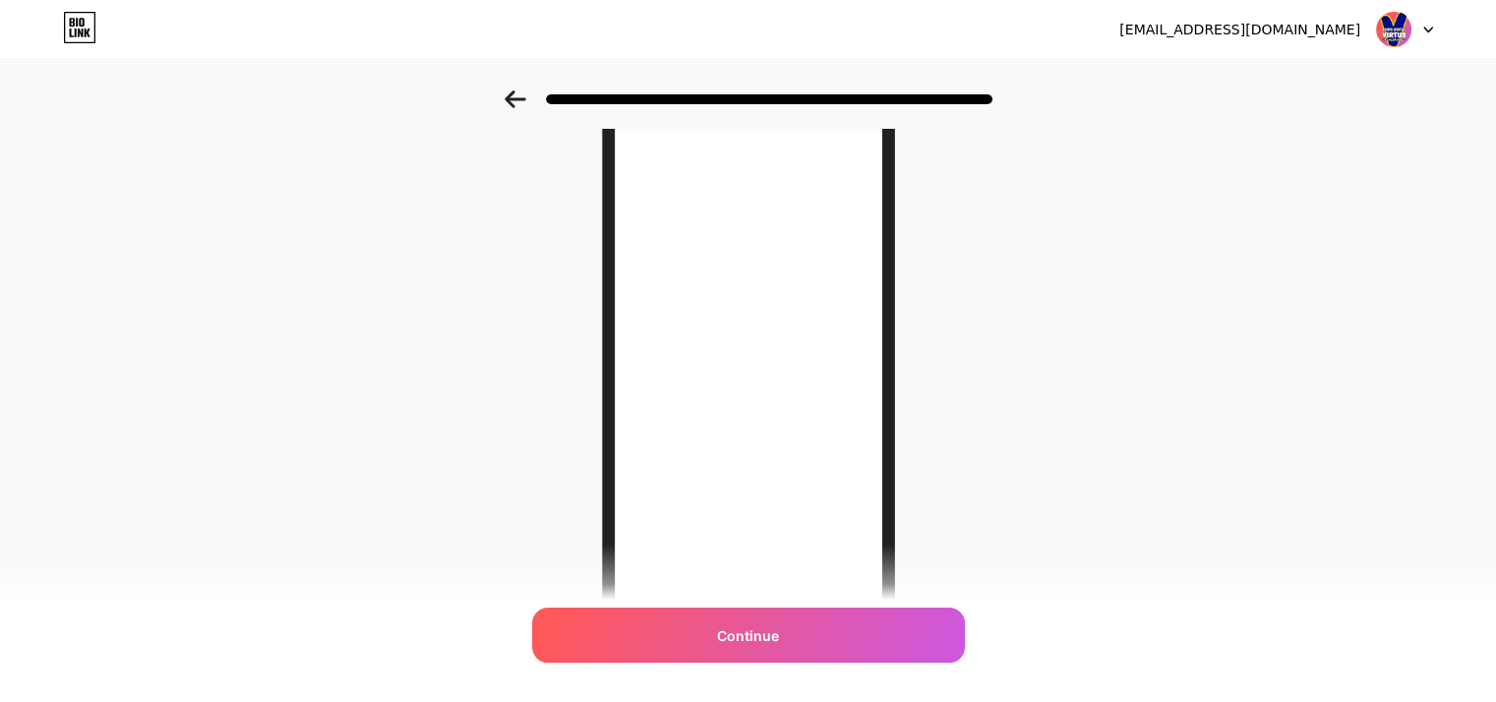
scroll to position [285, 0]
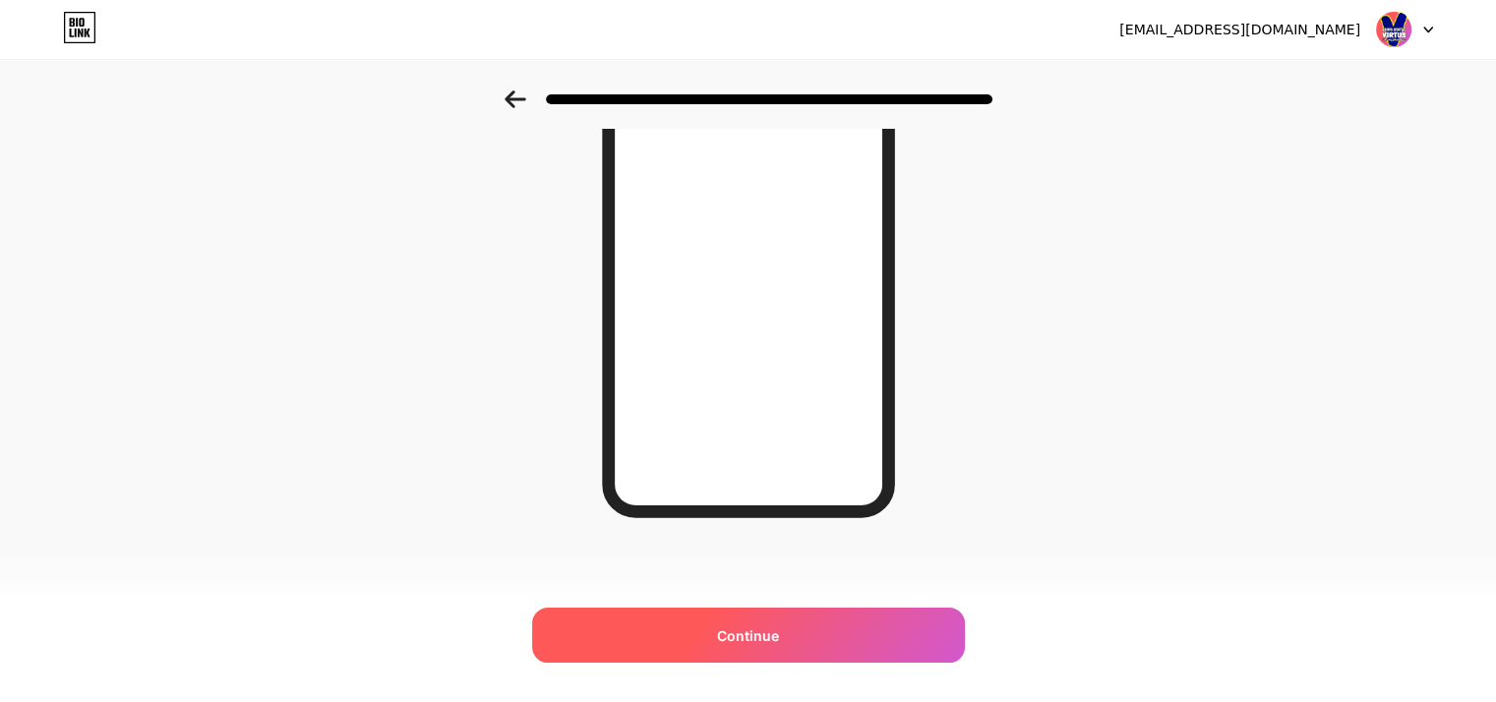
click at [779, 626] on span "Continue" at bounding box center [748, 636] width 62 height 21
